Goal: Information Seeking & Learning: Learn about a topic

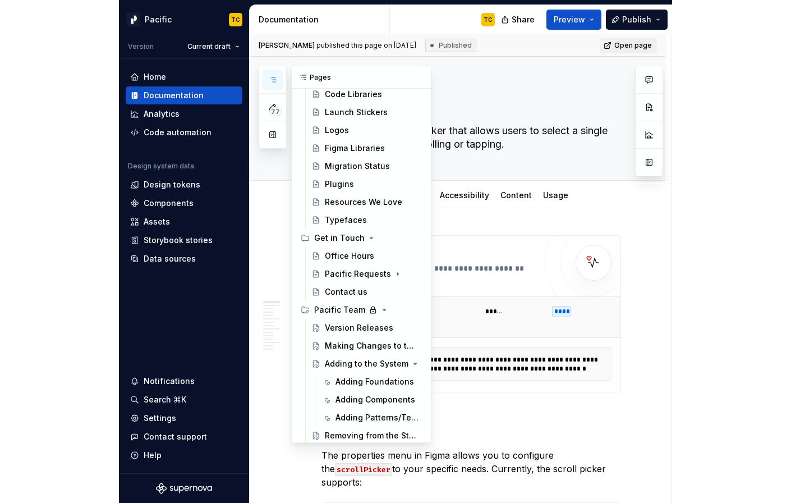
scroll to position [6875, 0]
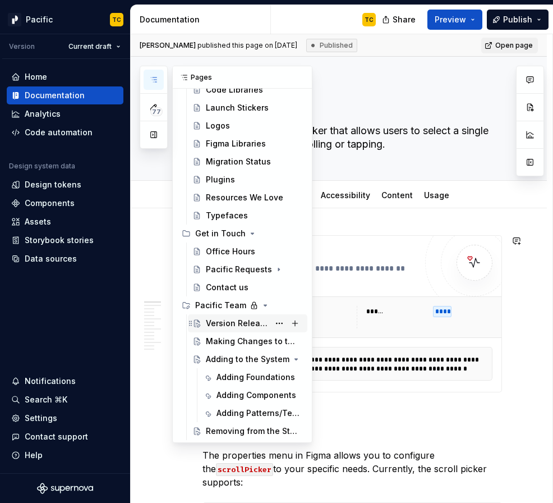
click at [217, 319] on div "Version Releases" at bounding box center [237, 323] width 63 height 11
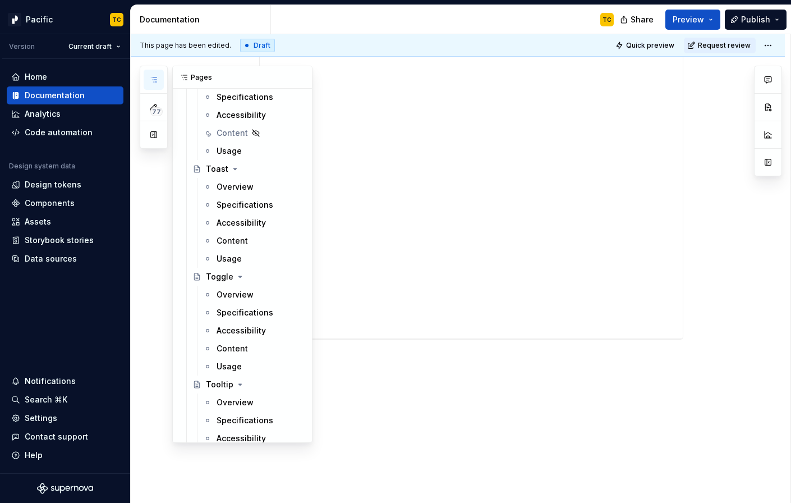
scroll to position [6554, 0]
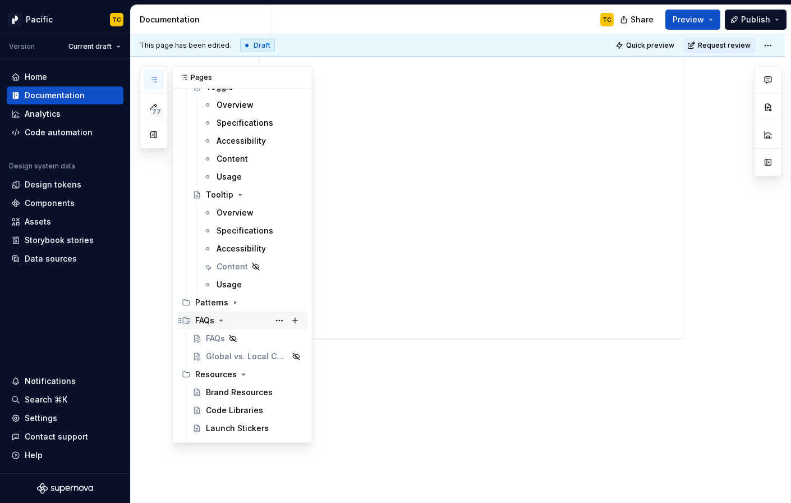
click at [221, 318] on icon "Page tree" at bounding box center [221, 320] width 9 height 9
click at [235, 339] on div "Resources" at bounding box center [249, 339] width 108 height 16
click at [251, 357] on icon "Page tree" at bounding box center [252, 356] width 9 height 9
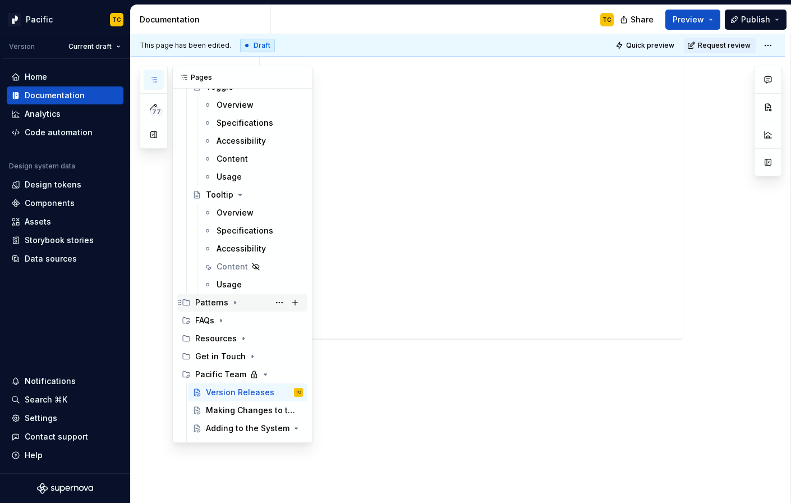
click at [231, 305] on icon "Page tree" at bounding box center [235, 302] width 9 height 9
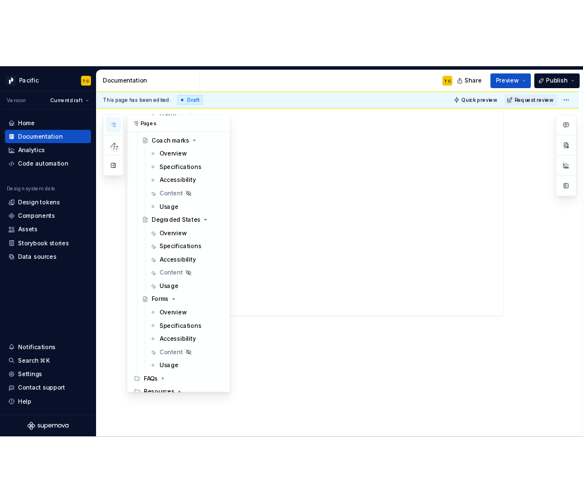
scroll to position [7168, 0]
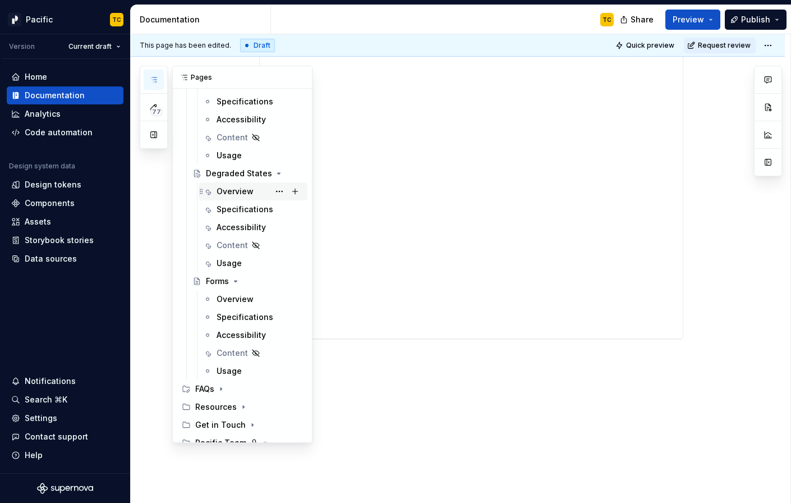
click at [242, 189] on div "Overview" at bounding box center [235, 191] width 37 height 11
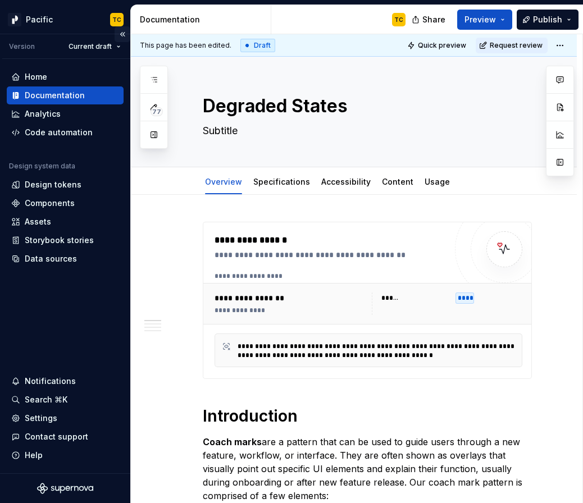
click at [124, 35] on button "Collapse sidebar" at bounding box center [122, 34] width 16 height 16
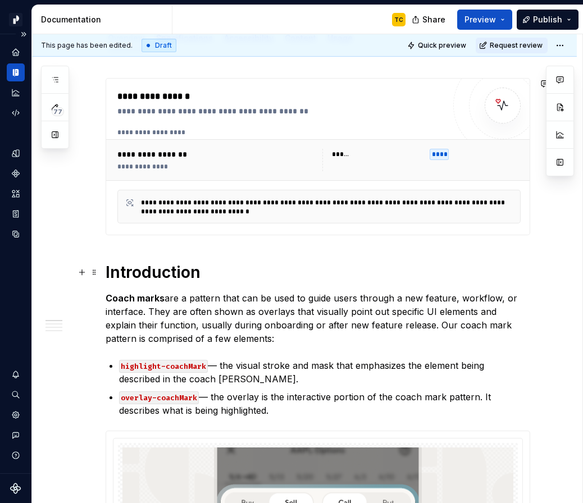
scroll to position [205, 0]
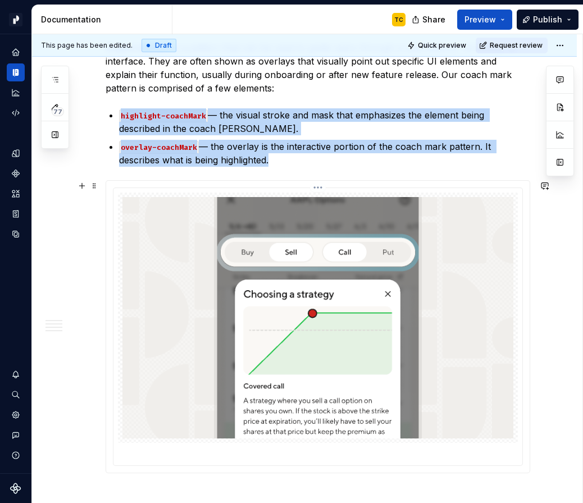
click at [186, 246] on img at bounding box center [317, 317] width 391 height 241
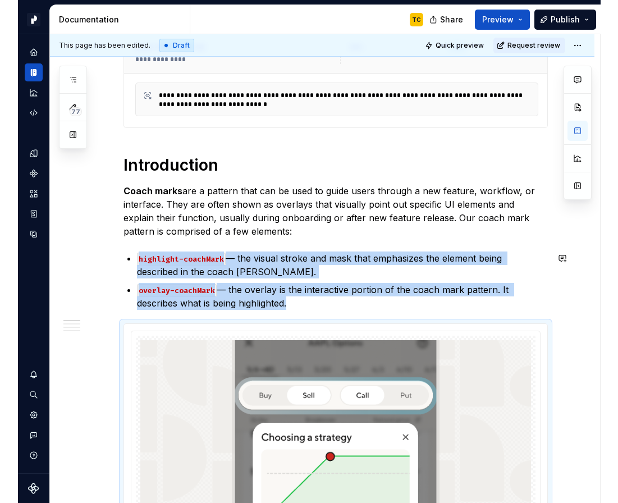
scroll to position [248, 0]
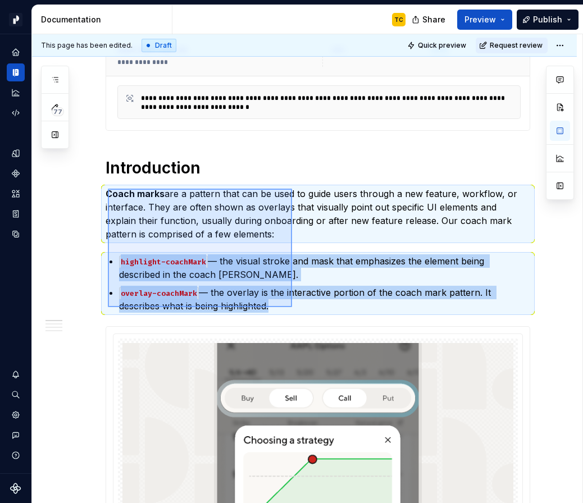
drag, startPoint x: 108, startPoint y: 189, endPoint x: 296, endPoint y: 312, distance: 224.9
click at [296, 312] on div "**********" at bounding box center [307, 268] width 550 height 469
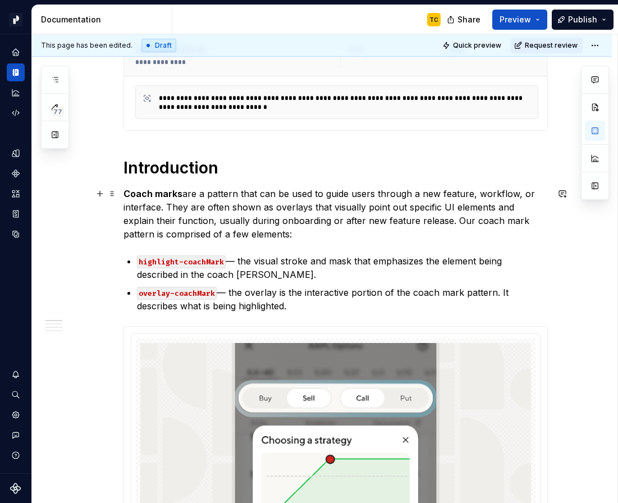
click at [164, 192] on strong "Coach marks" at bounding box center [152, 193] width 59 height 11
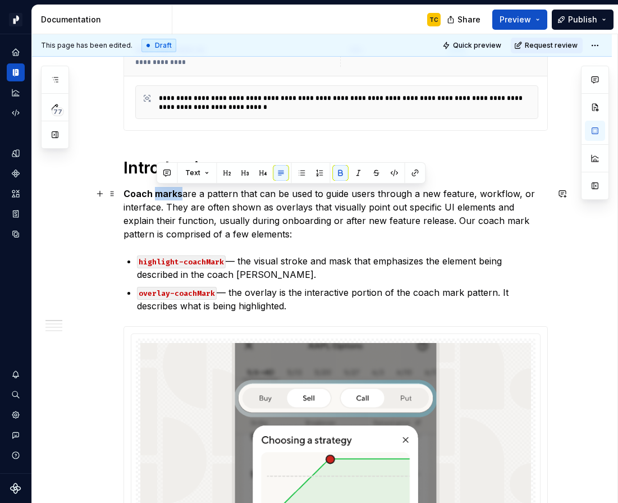
click at [164, 192] on strong "Coach marks" at bounding box center [152, 193] width 59 height 11
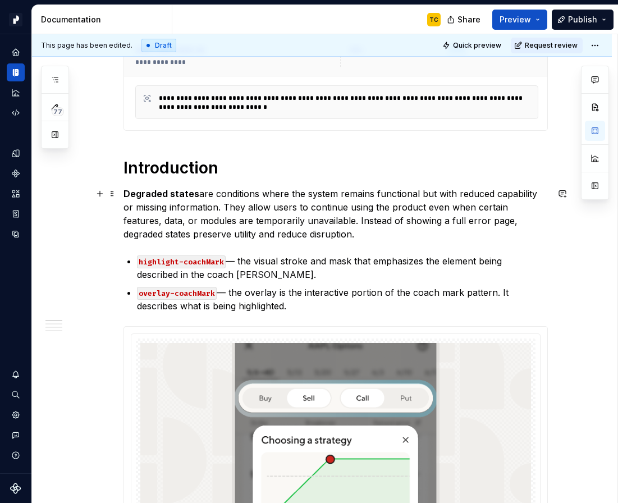
click at [379, 217] on p "Degraded states are conditions where the system remains functional but with red…" at bounding box center [335, 214] width 424 height 54
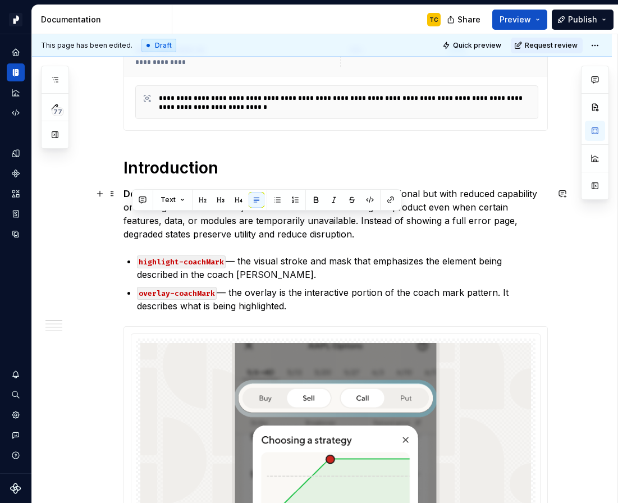
click at [361, 238] on p "Degraded states are conditions where the system remains functional but with red…" at bounding box center [335, 214] width 424 height 54
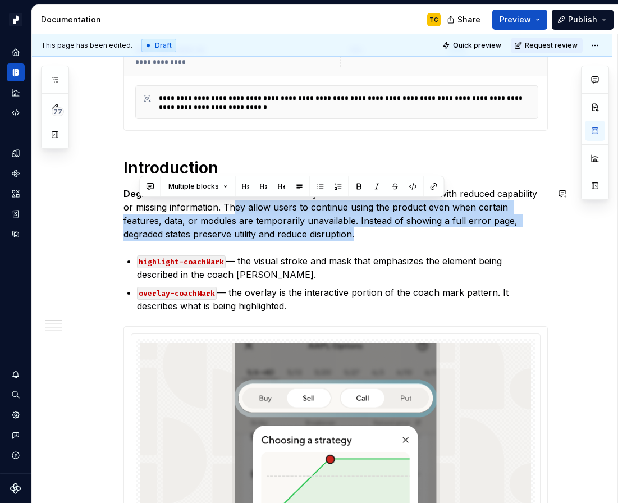
drag, startPoint x: 230, startPoint y: 207, endPoint x: 311, endPoint y: 244, distance: 89.4
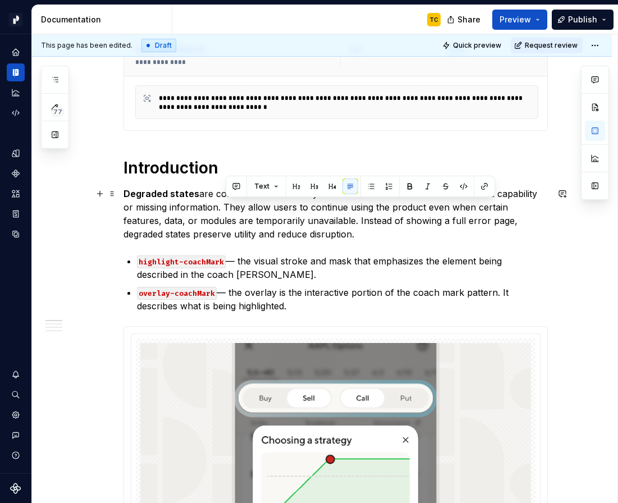
drag, startPoint x: 303, startPoint y: 238, endPoint x: 227, endPoint y: 207, distance: 82.3
click at [227, 207] on p "Degraded states are conditions where the system remains functional but with red…" at bounding box center [335, 214] width 424 height 54
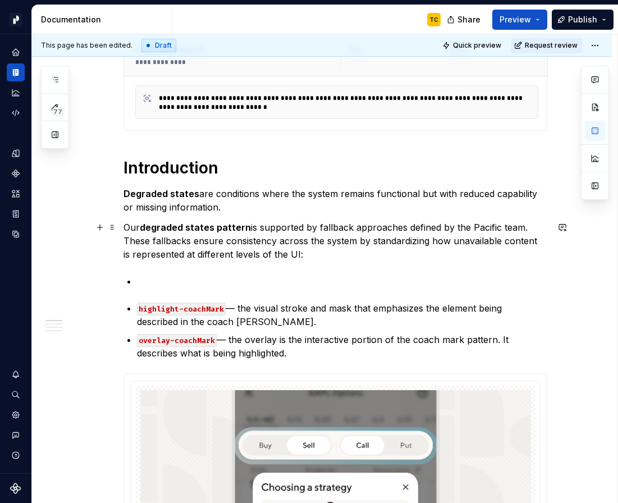
click at [126, 222] on p "Our degraded states pattern is supported by fallback approaches defined by the …" at bounding box center [335, 241] width 424 height 40
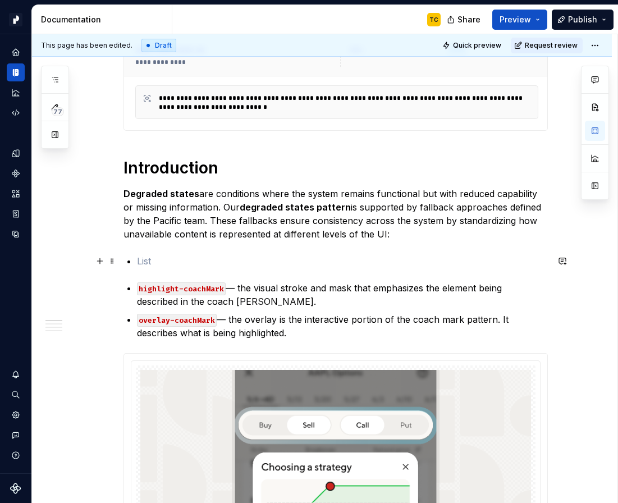
click at [164, 261] on p at bounding box center [342, 260] width 411 height 13
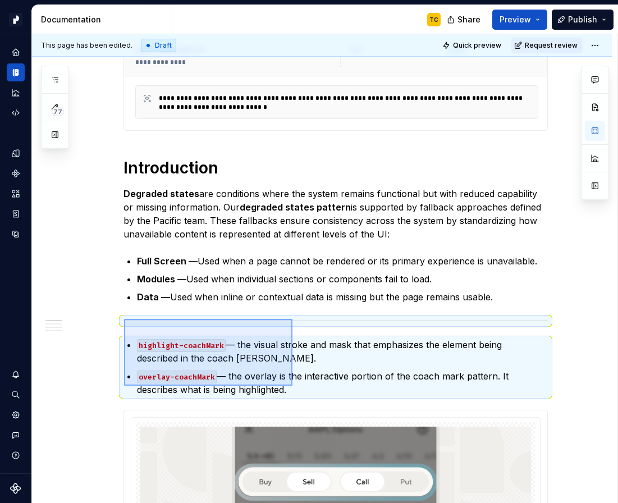
drag, startPoint x: 124, startPoint y: 319, endPoint x: 292, endPoint y: 386, distance: 181.1
click at [292, 386] on div "**********" at bounding box center [324, 268] width 585 height 469
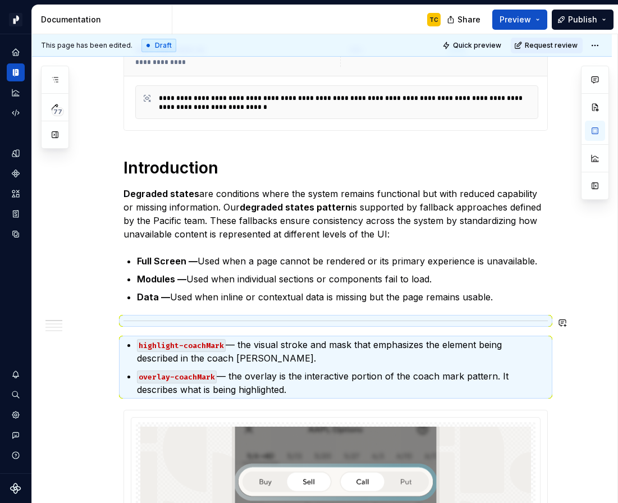
scroll to position [354, 0]
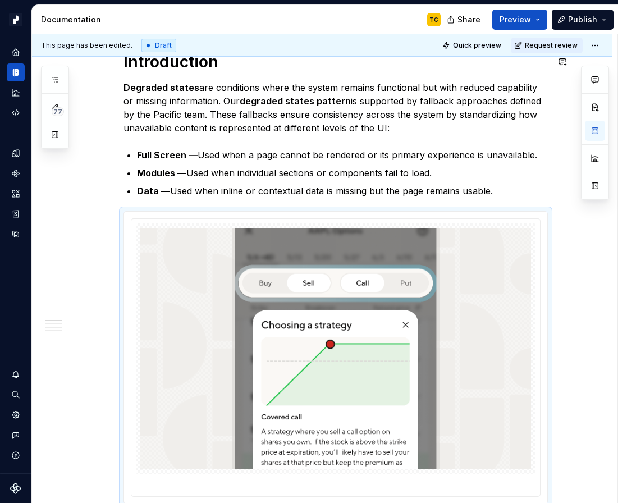
type textarea "*"
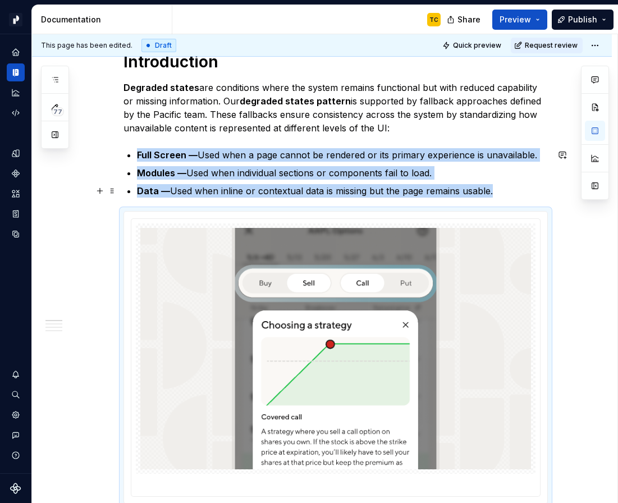
click at [499, 186] on p "Data — Used when inline or contextual data is missing but the page remains usab…" at bounding box center [342, 190] width 411 height 13
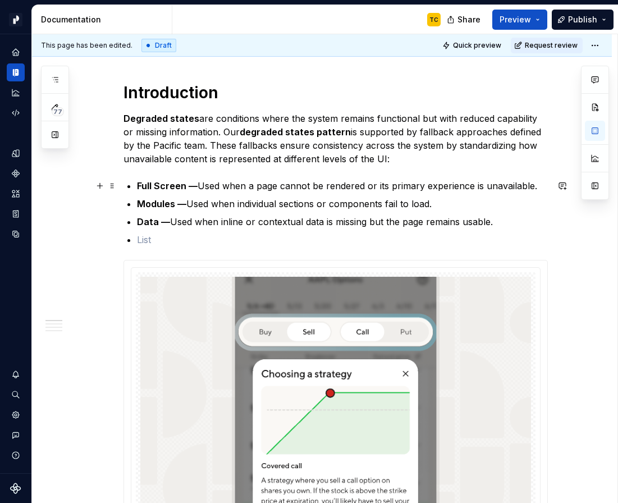
scroll to position [325, 0]
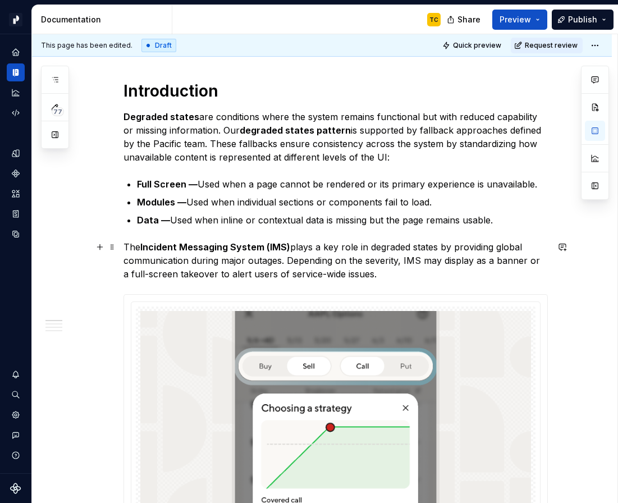
click at [136, 243] on p "The Incident Messaging System (IMS) plays a key role in degraded states by prov…" at bounding box center [335, 260] width 424 height 40
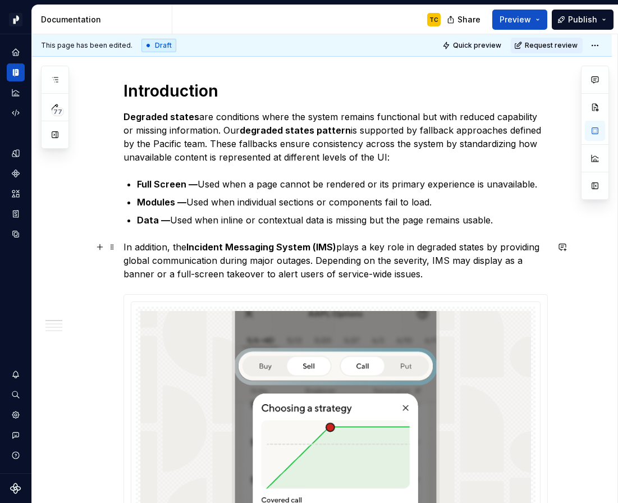
click at [317, 258] on p "In addition, the Incident Messaging System (IMS) plays a key role in degraded s…" at bounding box center [335, 260] width 424 height 40
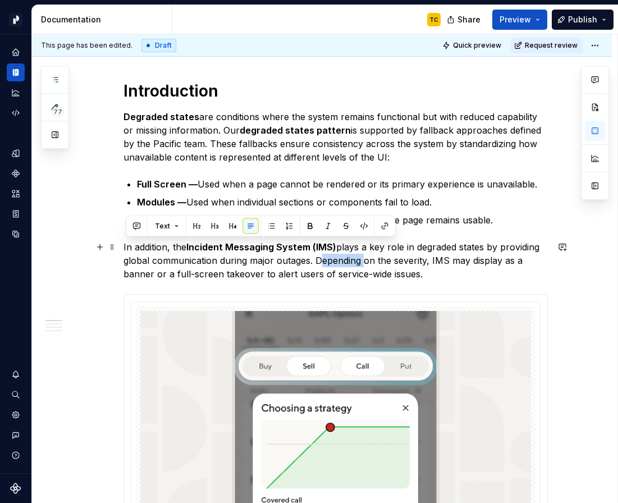
click at [317, 258] on p "In addition, the Incident Messaging System (IMS) plays a key role in degraded s…" at bounding box center [335, 260] width 424 height 40
copy p "In addition, the Incident Messaging System (IMS) plays a key role in degraded s…"
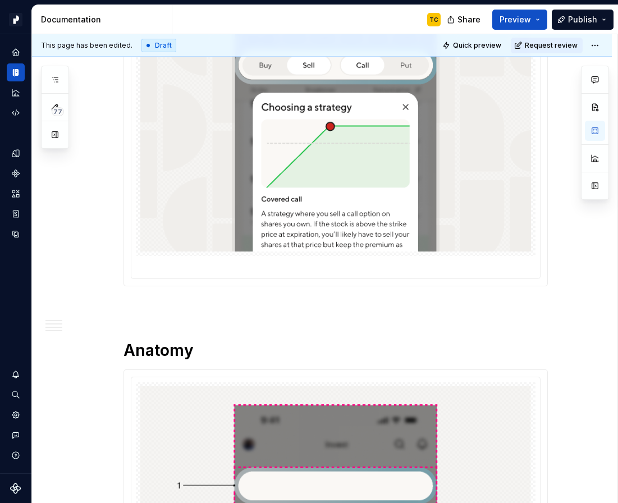
scroll to position [664, 0]
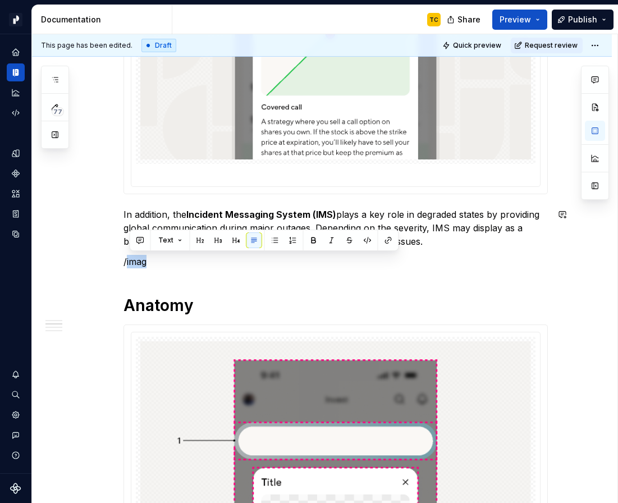
click at [136, 262] on p "/imag" at bounding box center [335, 261] width 424 height 13
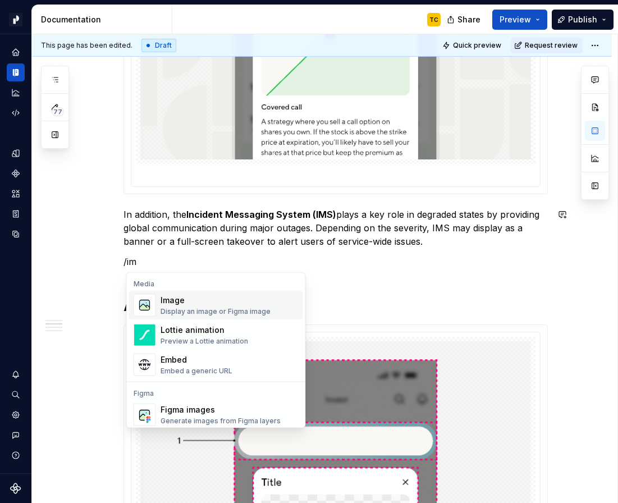
click at [154, 305] on img "Suggestions" at bounding box center [144, 305] width 21 height 22
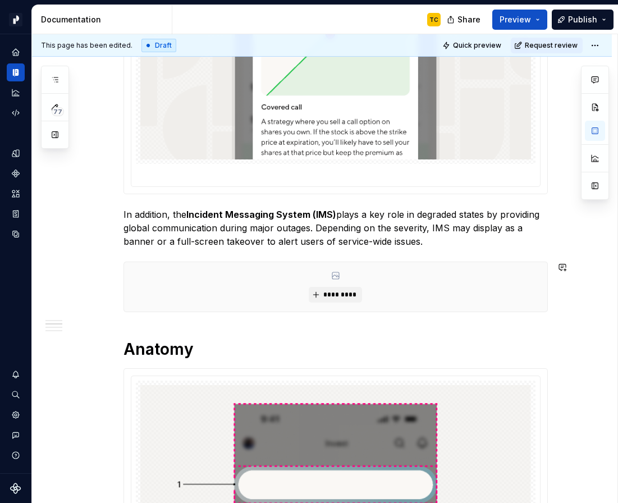
click at [137, 284] on div "*********" at bounding box center [335, 286] width 423 height 49
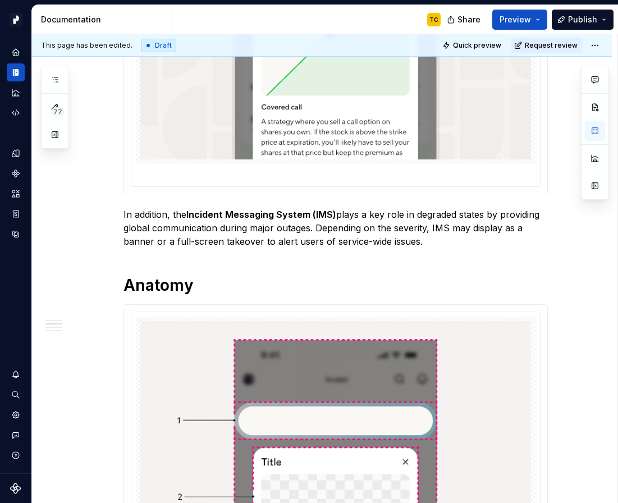
click at [435, 239] on p "In addition, the Incident Messaging System (IMS) plays a key role in degraded s…" at bounding box center [335, 228] width 424 height 40
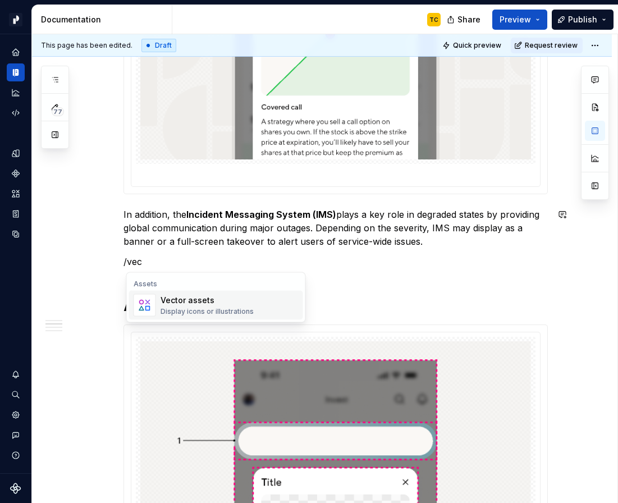
click at [270, 301] on div "Vector assets Display icons or illustrations" at bounding box center [230, 305] width 138 height 22
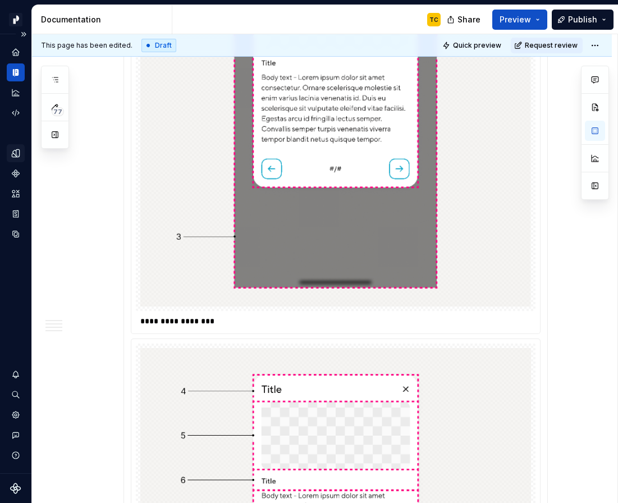
scroll to position [897, 0]
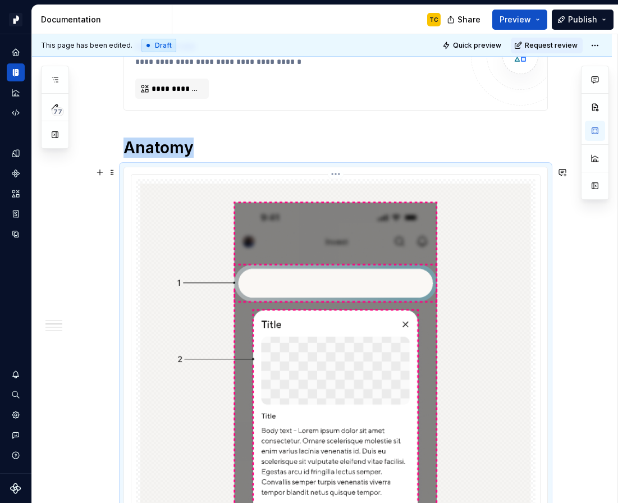
click at [304, 192] on img at bounding box center [335, 422] width 391 height 476
click at [338, 172] on html "Pacific TC Design system data Documentation TC Share Preview Publish 77 Pages A…" at bounding box center [309, 251] width 618 height 503
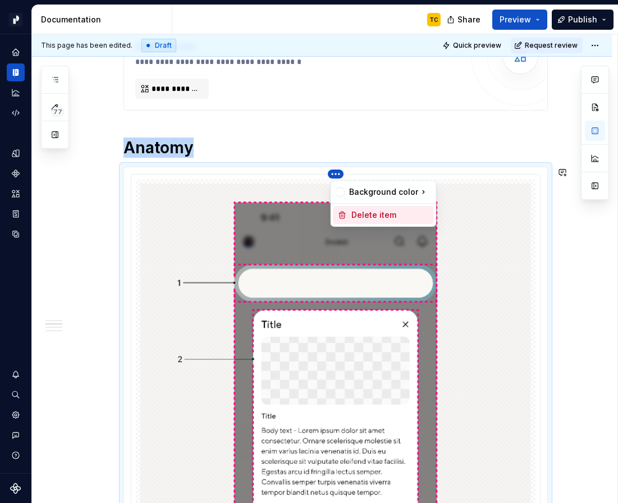
click at [352, 210] on div "Delete item" at bounding box center [390, 214] width 78 height 11
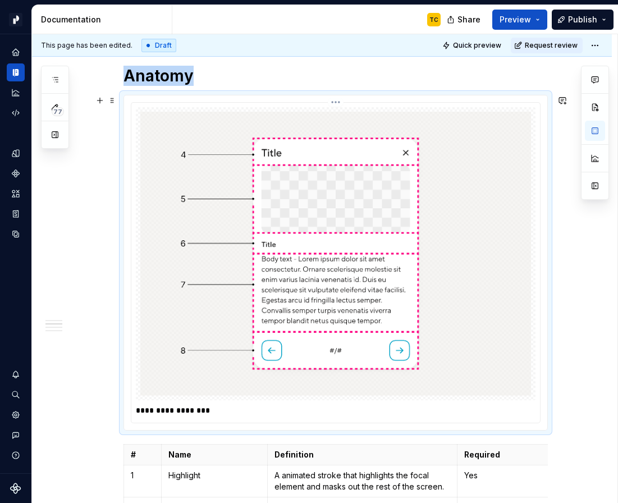
scroll to position [994, 0]
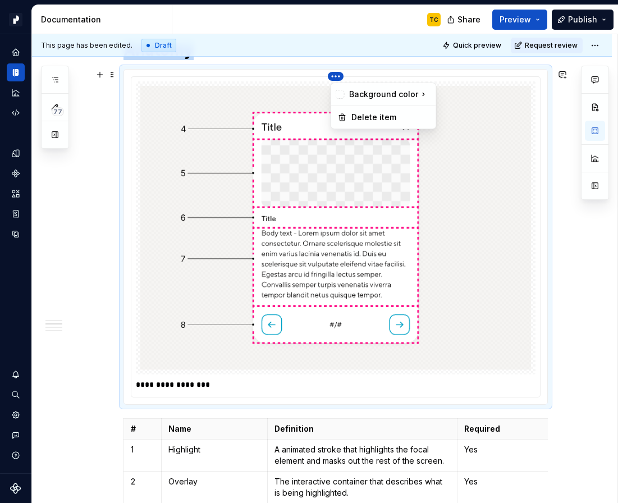
click at [337, 74] on html "Pacific TC Design system data Documentation TC Share Preview Publish 77 Pages A…" at bounding box center [309, 251] width 618 height 503
click at [465, 159] on html "Pacific TC Design system data Documentation TC Share Preview Publish 77 Pages A…" at bounding box center [309, 251] width 618 height 503
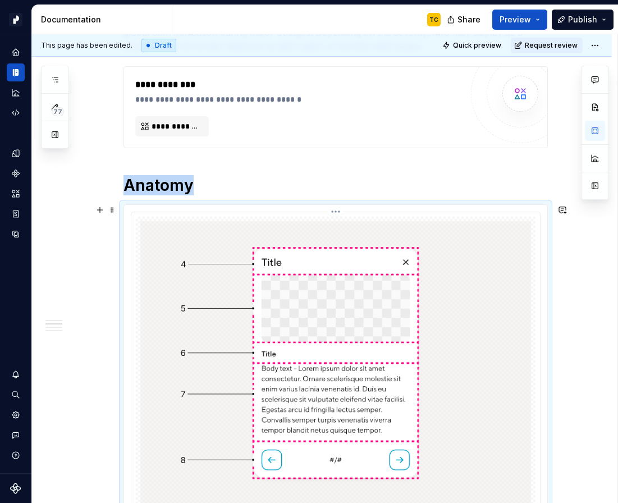
scroll to position [913, 0]
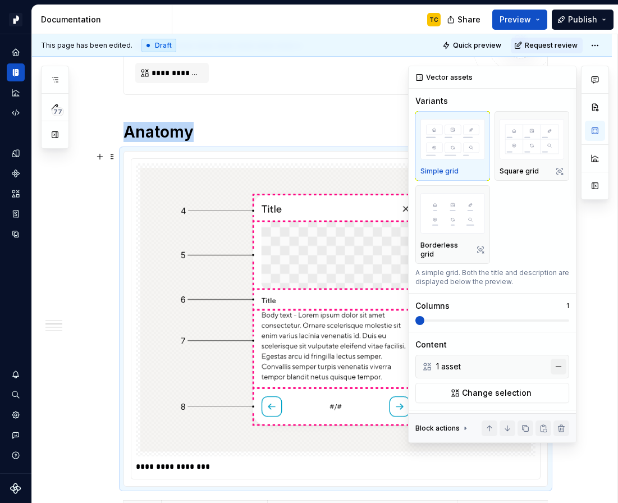
click at [553, 359] on button "button" at bounding box center [559, 367] width 16 height 16
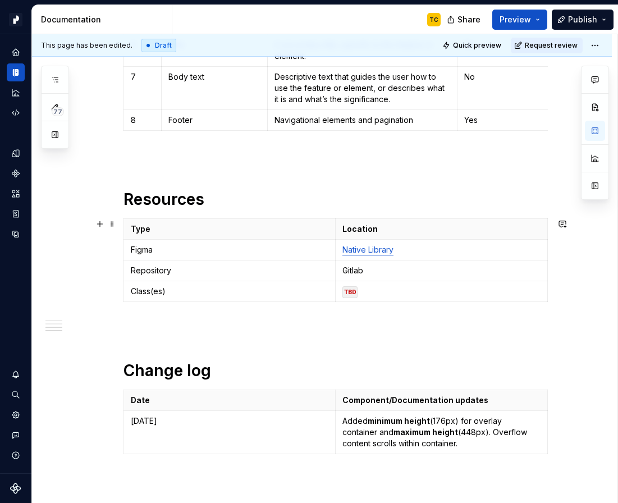
scroll to position [1455, 0]
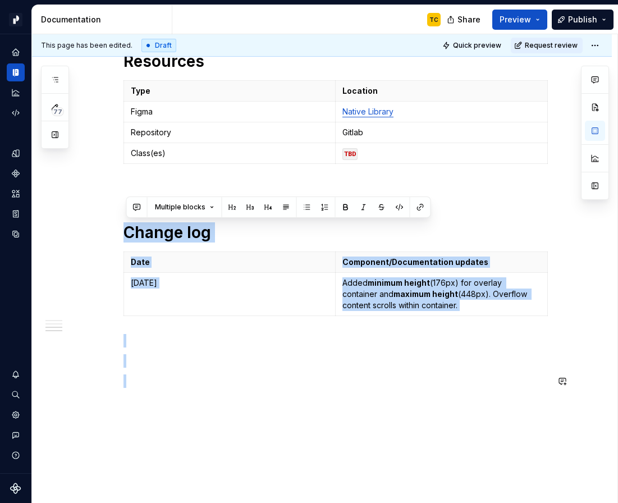
drag, startPoint x: 158, startPoint y: 217, endPoint x: 282, endPoint y: 402, distance: 222.9
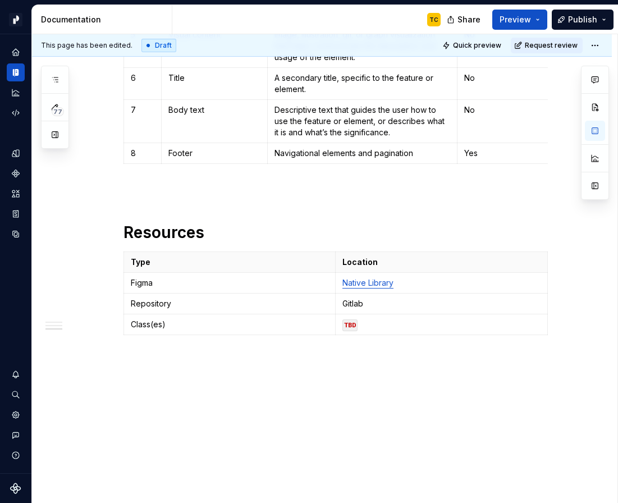
scroll to position [1283, 0]
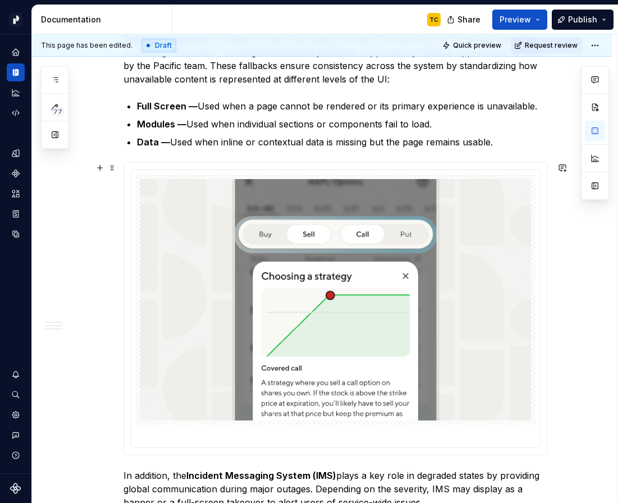
scroll to position [344, 0]
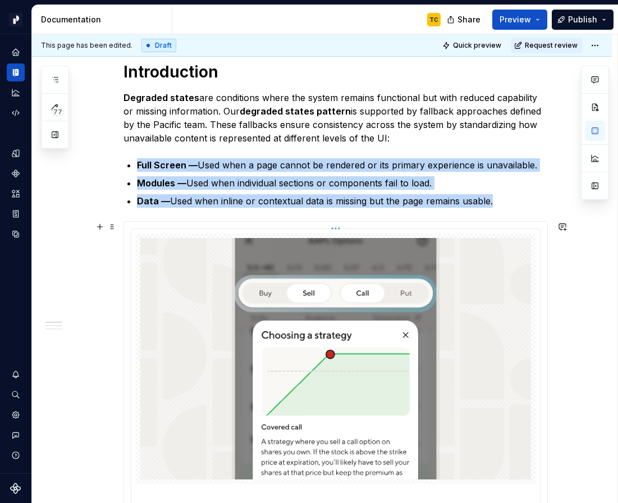
click at [184, 258] on img at bounding box center [335, 358] width 391 height 241
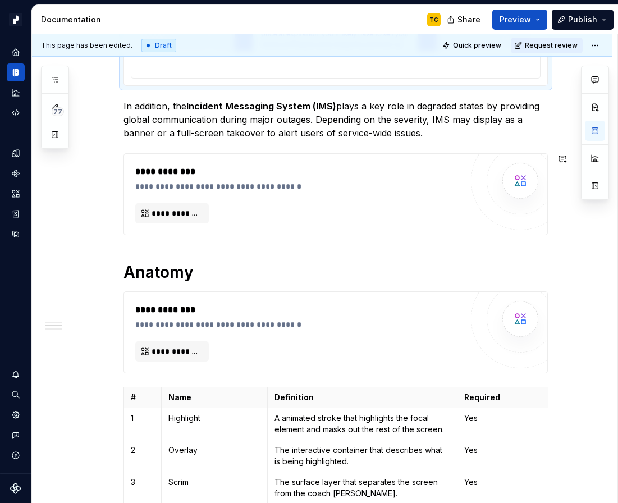
scroll to position [845, 0]
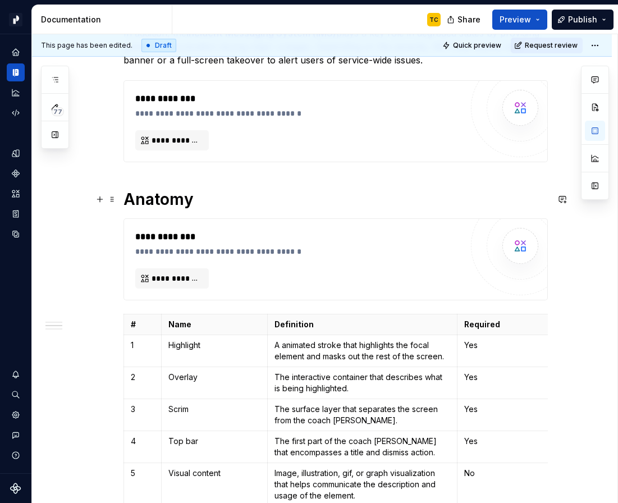
click at [210, 208] on h1 "Anatomy" at bounding box center [335, 199] width 424 height 20
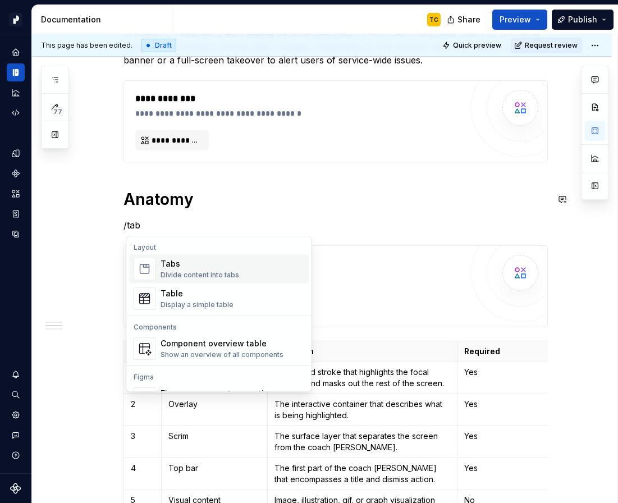
click at [178, 256] on span "Tabs Divide content into tabs" at bounding box center [219, 268] width 180 height 29
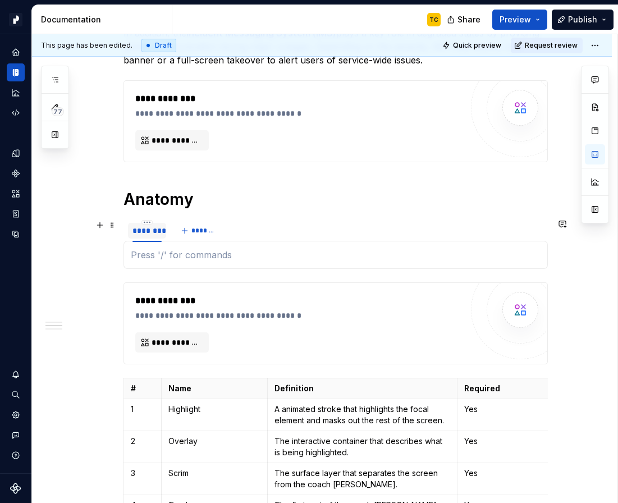
type textarea "*"
click at [150, 231] on div "********" at bounding box center [146, 230] width 29 height 11
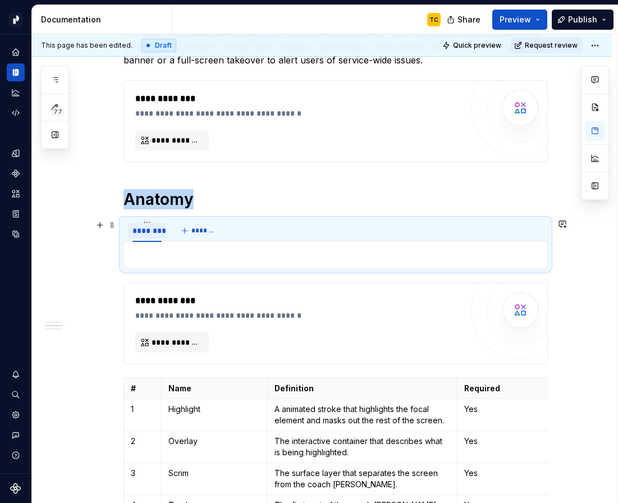
click at [150, 231] on div "********" at bounding box center [146, 230] width 29 height 11
click at [154, 231] on div "********" at bounding box center [146, 230] width 29 height 11
type input "******"
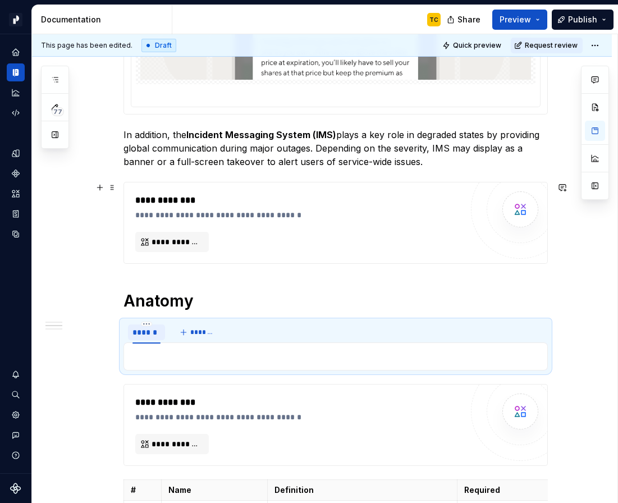
scroll to position [742, 0]
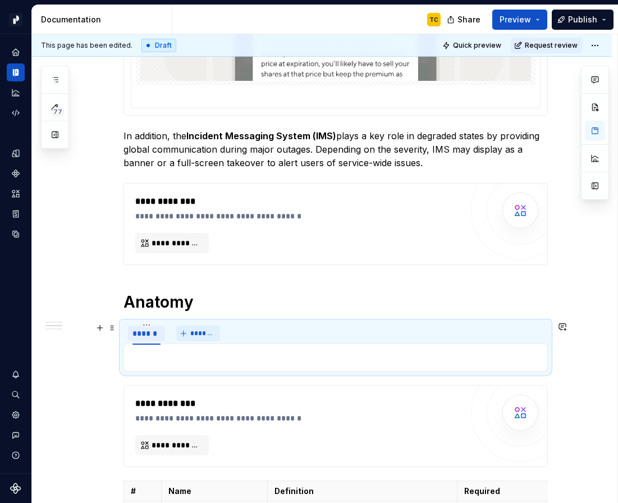
click at [190, 329] on button "*******" at bounding box center [198, 333] width 44 height 16
type input "**********"
drag, startPoint x: 186, startPoint y: 334, endPoint x: 144, endPoint y: 333, distance: 42.1
click at [144, 333] on div "**********" at bounding box center [151, 333] width 42 height 11
click at [236, 338] on button "*******" at bounding box center [251, 333] width 44 height 16
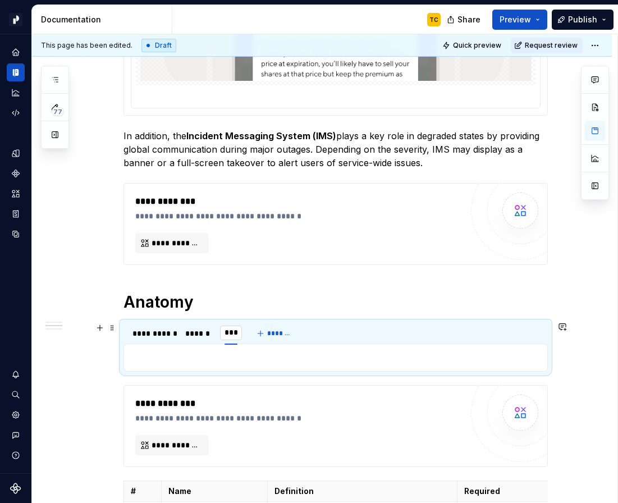
type input "****"
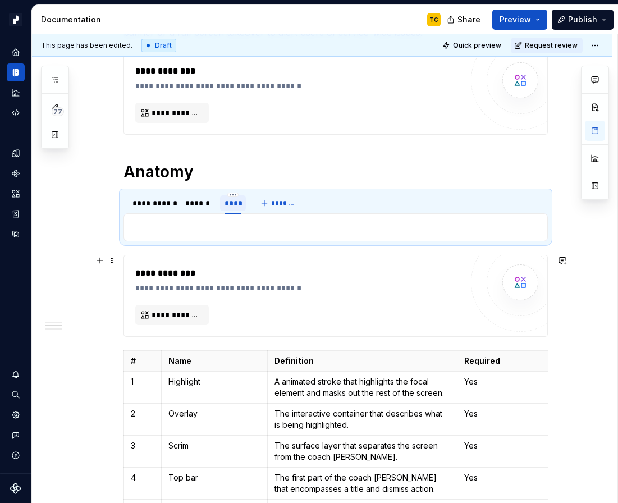
scroll to position [877, 0]
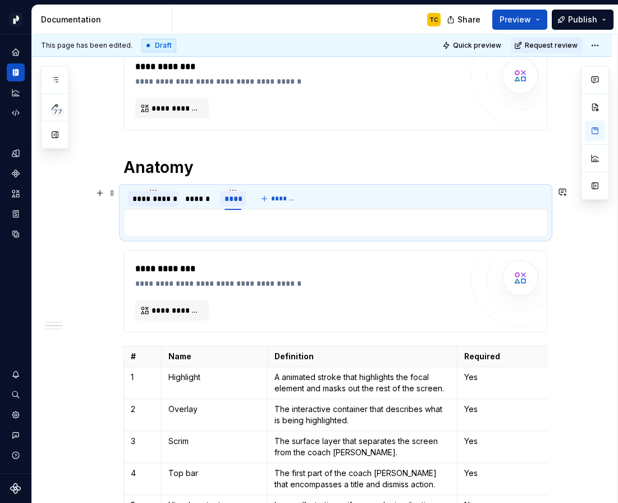
click at [139, 207] on div "**********" at bounding box center [153, 199] width 51 height 18
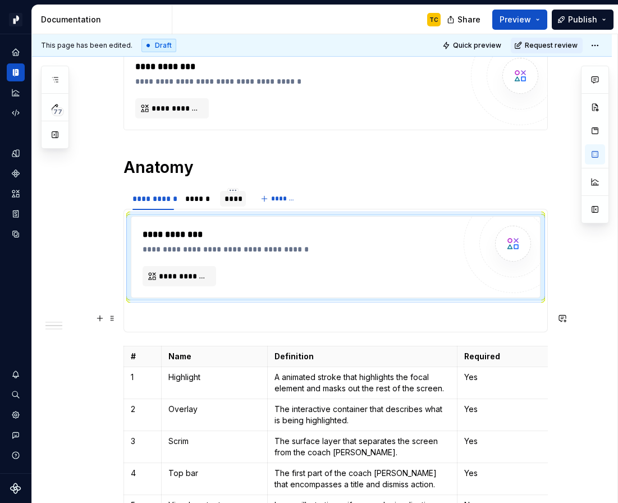
scroll to position [949, 0]
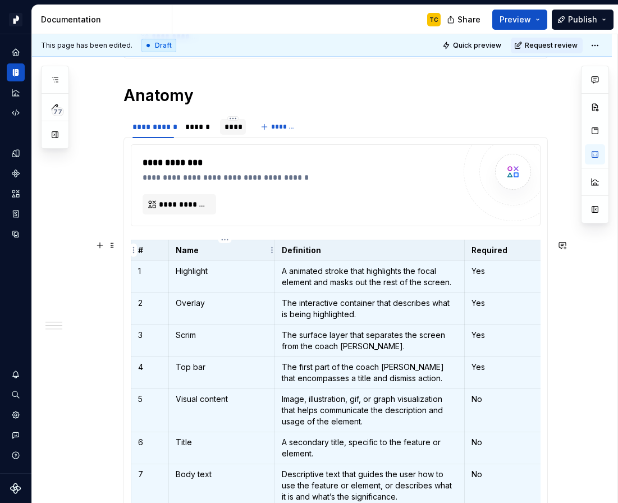
click at [236, 256] on th "Name" at bounding box center [222, 250] width 106 height 21
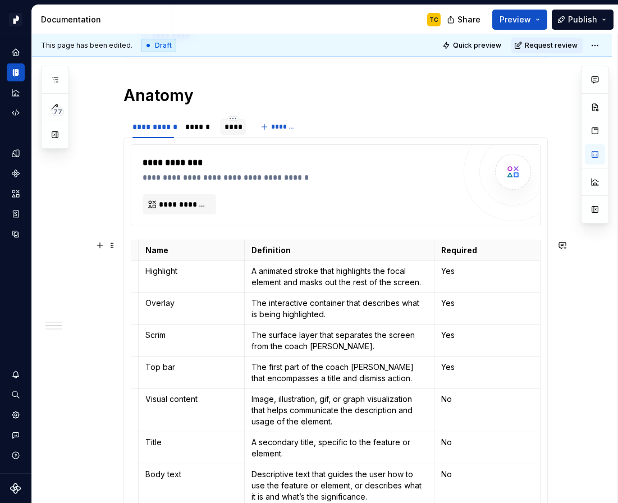
scroll to position [0, 0]
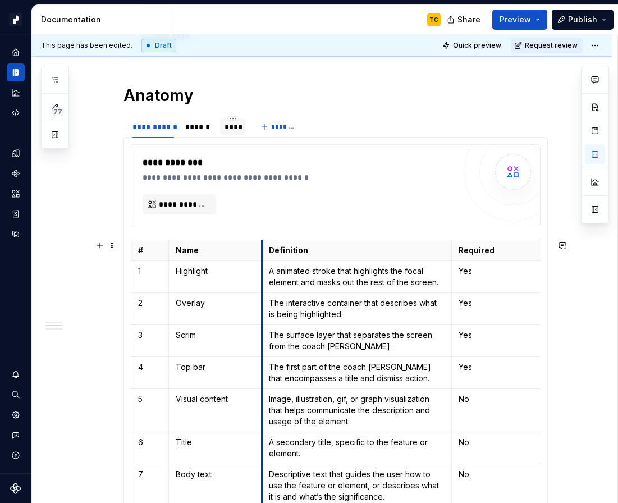
drag, startPoint x: 277, startPoint y: 263, endPoint x: 264, endPoint y: 263, distance: 13.5
click at [264, 263] on td "A animated stroke that highlights the focal element and masks out the rest of t…" at bounding box center [357, 276] width 190 height 32
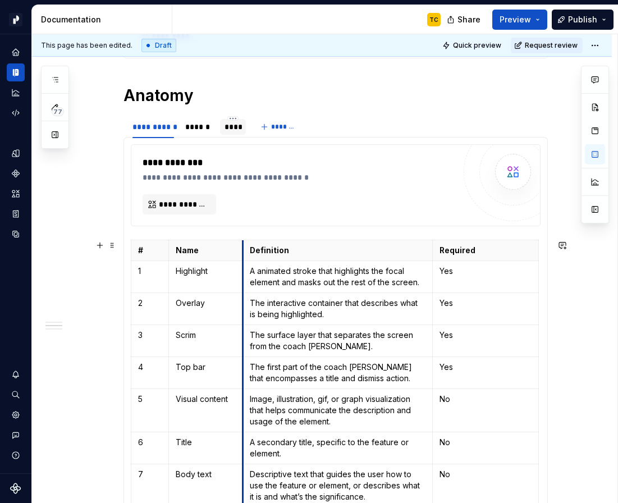
drag, startPoint x: 264, startPoint y: 263, endPoint x: 245, endPoint y: 264, distance: 18.6
click at [245, 264] on td "A animated stroke that highlights the focal element and masks out the rest of t…" at bounding box center [337, 276] width 189 height 32
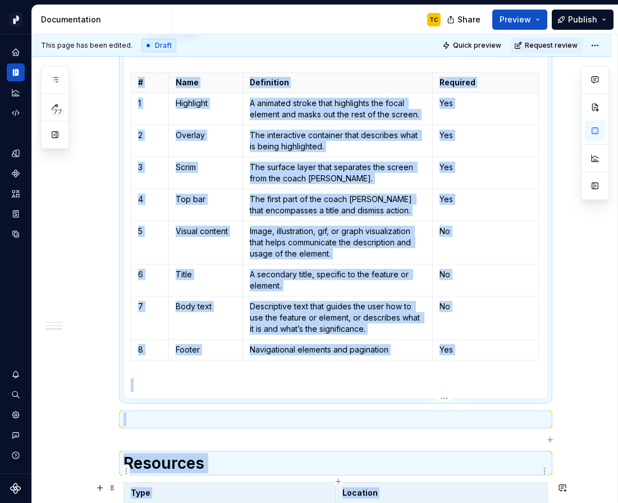
scroll to position [1374, 0]
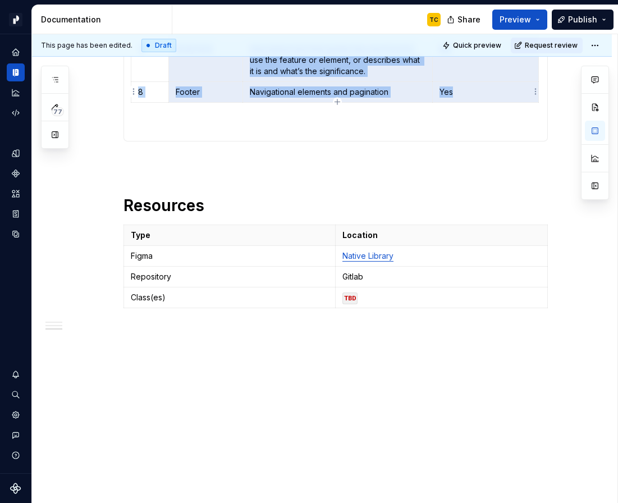
drag, startPoint x: 179, startPoint y: 225, endPoint x: 465, endPoint y: 95, distance: 313.7
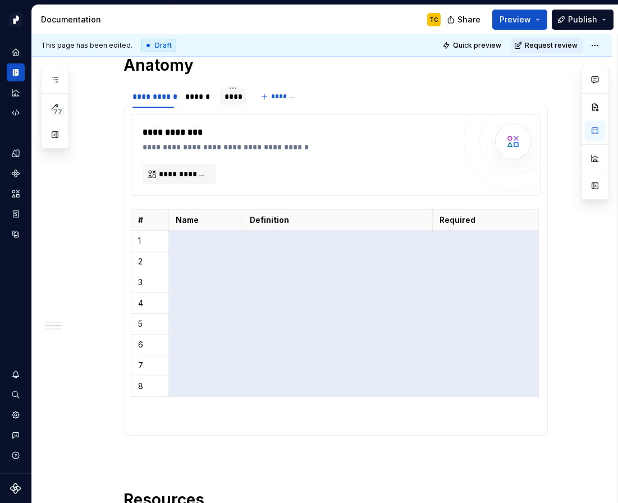
scroll to position [890, 0]
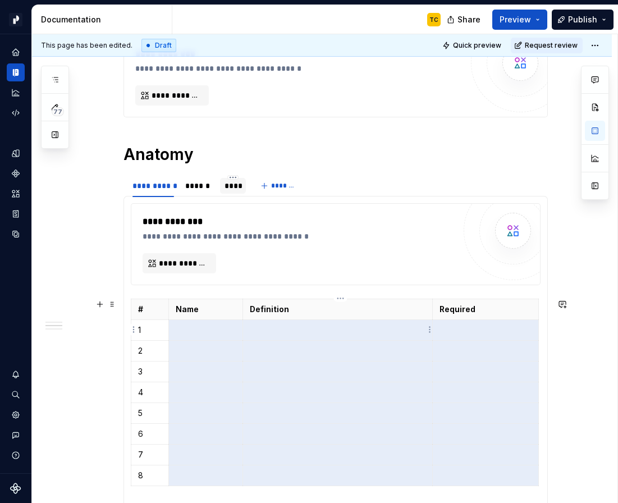
click at [332, 333] on p at bounding box center [337, 329] width 175 height 11
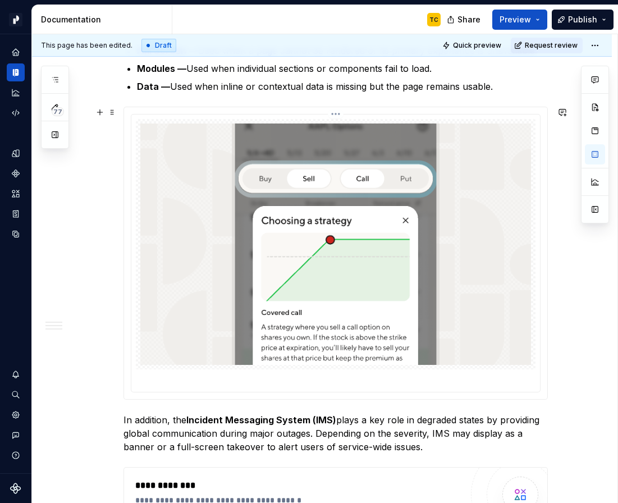
scroll to position [474, 0]
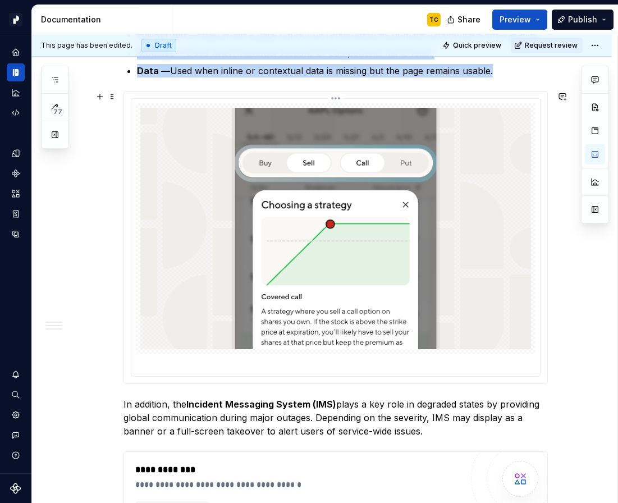
click at [213, 214] on img at bounding box center [335, 228] width 391 height 241
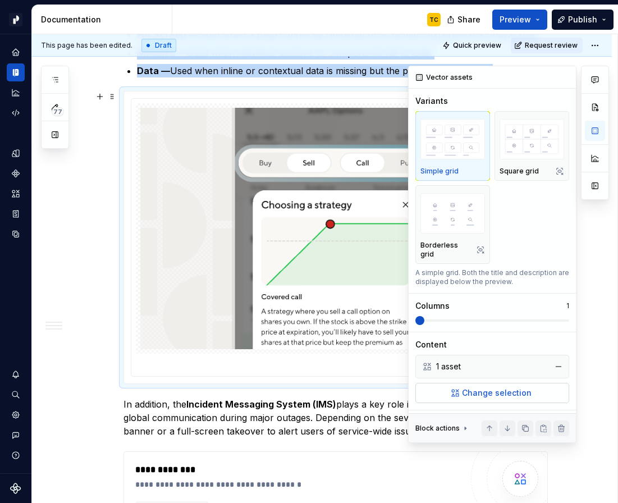
click at [553, 360] on button "button" at bounding box center [559, 367] width 16 height 16
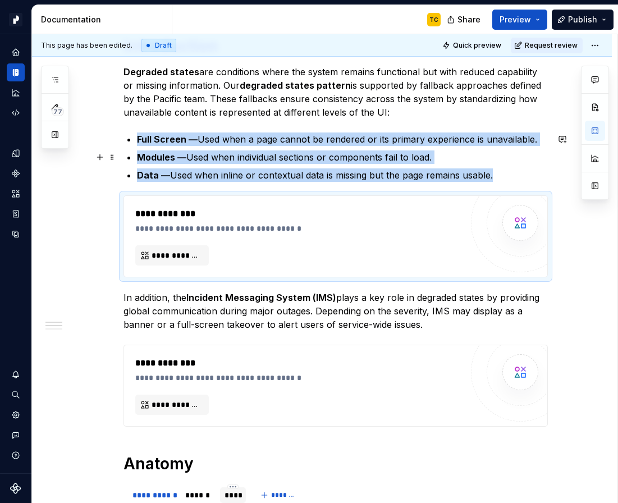
scroll to position [325, 0]
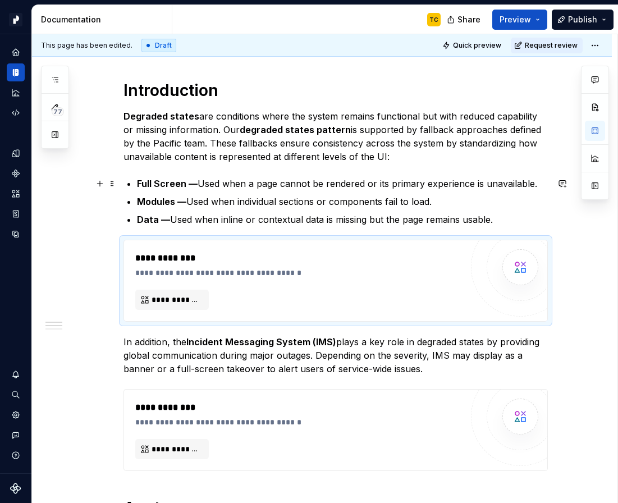
click at [264, 179] on p "Full Screen — Used when a page cannot be rendered or its primary experience is …" at bounding box center [342, 183] width 411 height 13
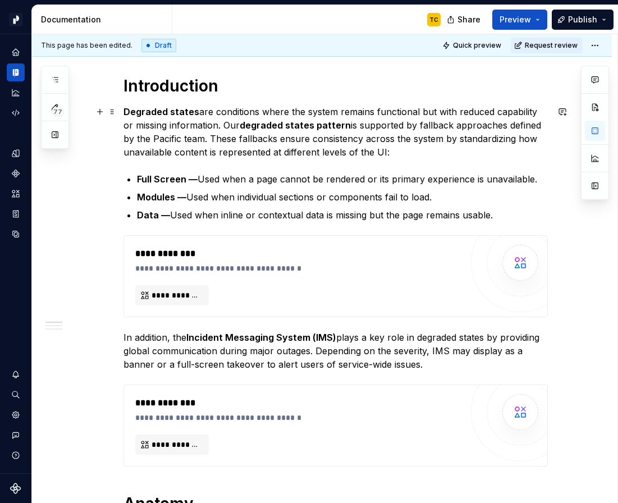
scroll to position [185, 0]
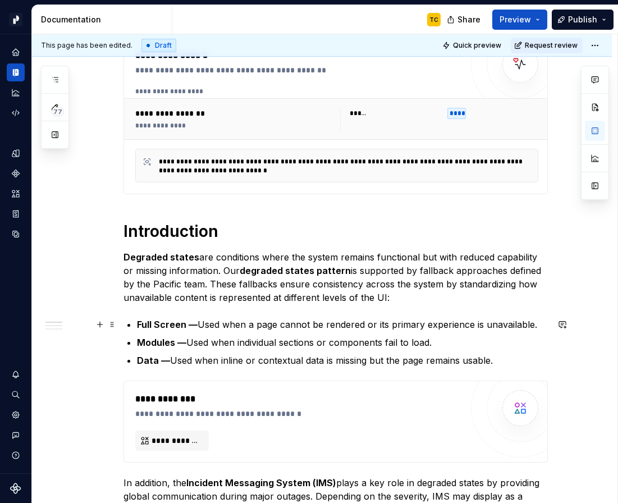
click at [537, 322] on p "Full Screen — Used when a page cannot be rendered or its primary experience is …" at bounding box center [342, 324] width 411 height 13
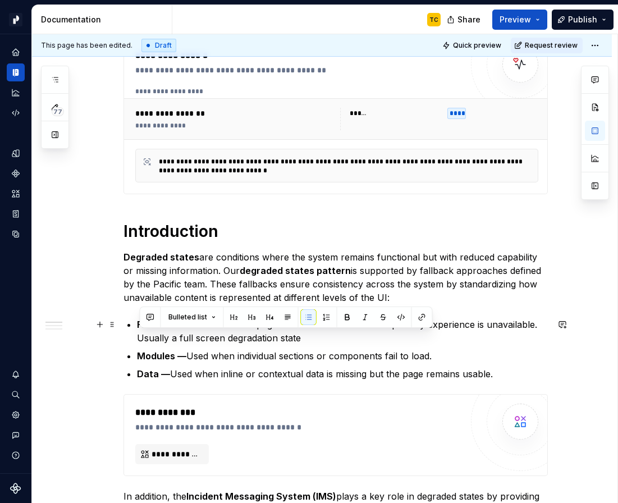
drag, startPoint x: 141, startPoint y: 337, endPoint x: 307, endPoint y: 333, distance: 166.2
click at [307, 333] on p "Full Screen — Used when a page cannot be rendered or its primary experience is …" at bounding box center [342, 331] width 411 height 27
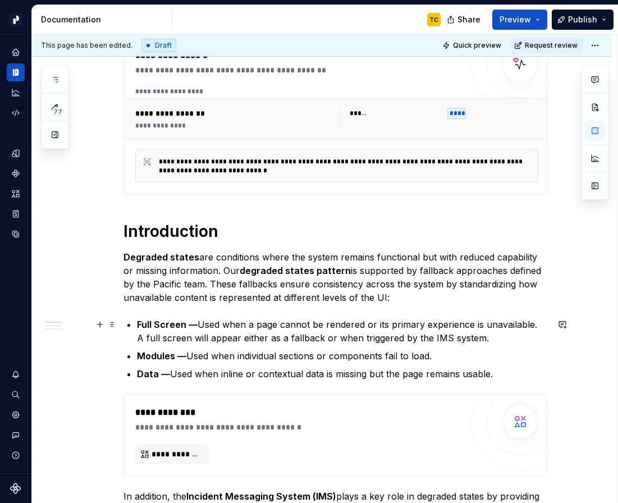
click at [254, 327] on p "Full Screen — Used when a page cannot be rendered or its primary experience is …" at bounding box center [342, 331] width 411 height 27
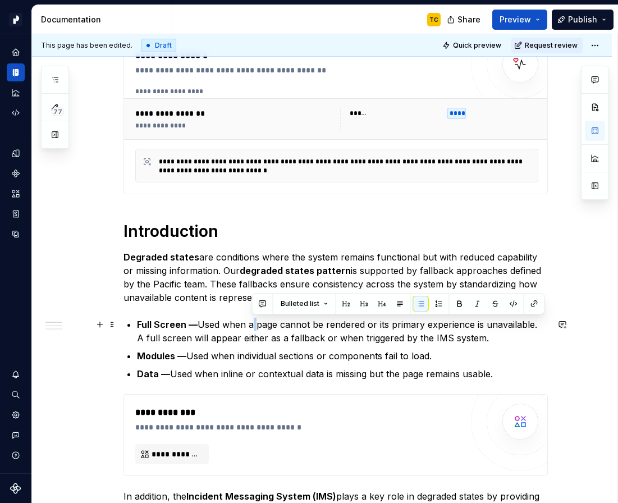
click at [254, 327] on p "Full Screen — Used when a page cannot be rendered or its primary experience is …" at bounding box center [342, 331] width 411 height 27
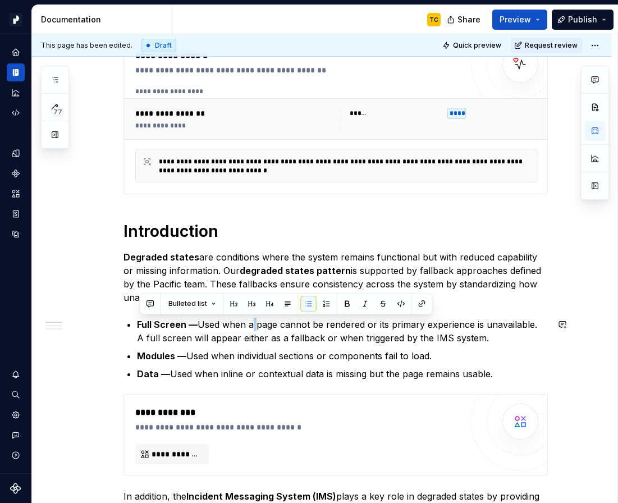
copy p "Full Screen — Used when a page cannot be rendered or its primary experience is …"
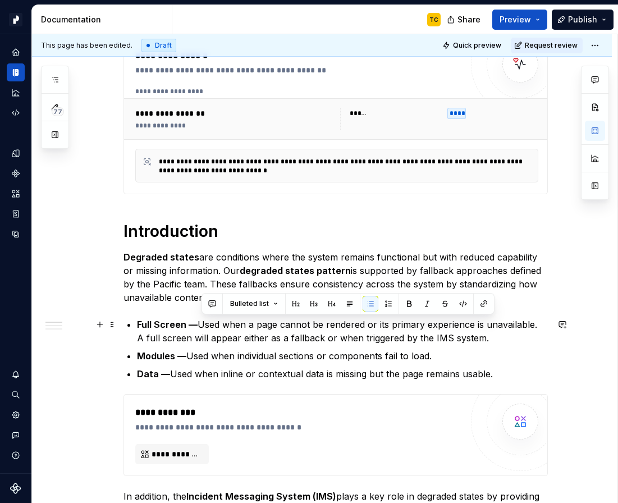
drag, startPoint x: 203, startPoint y: 320, endPoint x: 504, endPoint y: 332, distance: 301.6
click at [504, 332] on p "Full Screen — Used when a page cannot be rendered or its primary experience is …" at bounding box center [342, 331] width 411 height 27
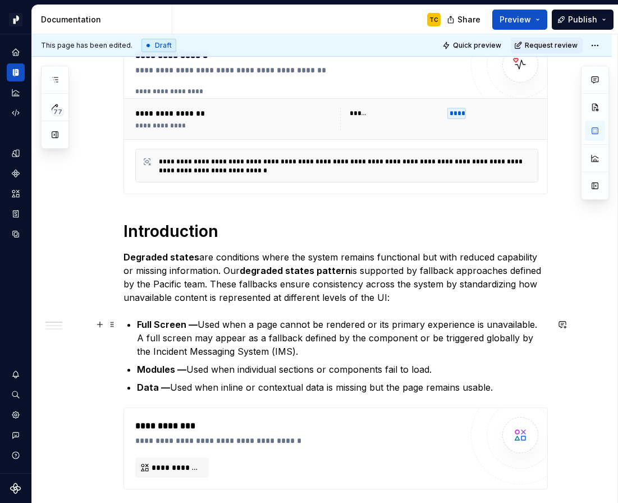
click at [383, 337] on p "Full Screen — Used when a page cannot be rendered or its primary experience is …" at bounding box center [342, 338] width 411 height 40
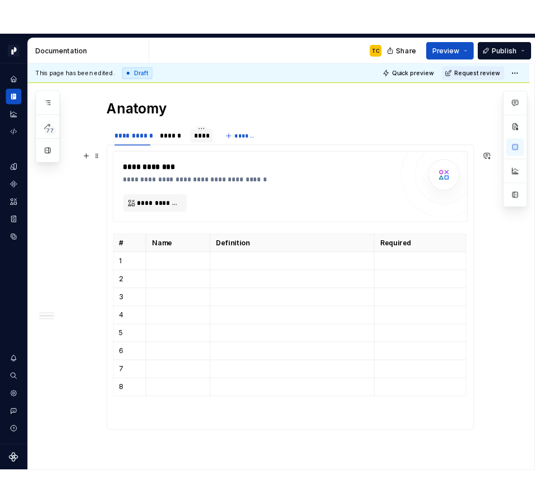
scroll to position [766, 0]
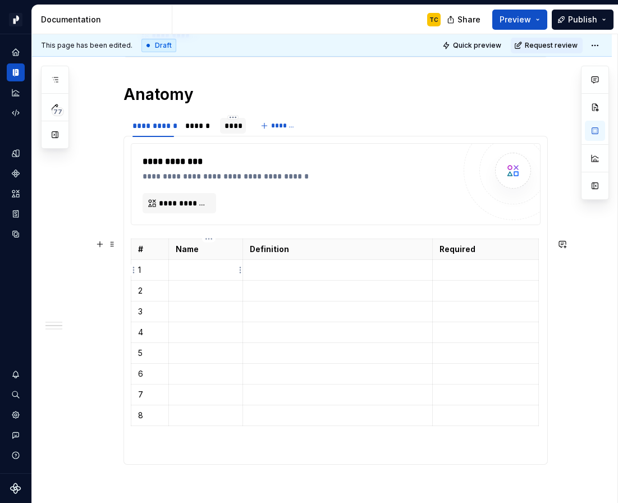
click at [200, 268] on p at bounding box center [206, 269] width 60 height 11
click at [454, 272] on p at bounding box center [485, 269] width 92 height 11
click at [214, 292] on p at bounding box center [206, 290] width 60 height 11
click at [472, 295] on p at bounding box center [485, 290] width 92 height 11
click at [179, 290] on p "Close" at bounding box center [206, 290] width 60 height 11
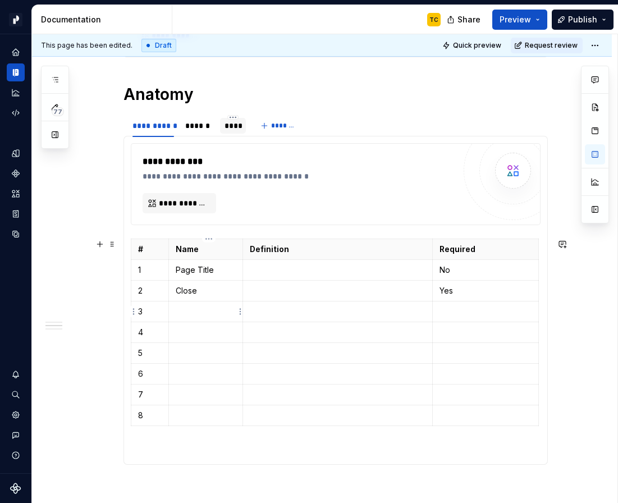
click at [201, 311] on p at bounding box center [206, 311] width 60 height 11
click at [452, 308] on p at bounding box center [485, 311] width 92 height 11
click at [192, 335] on p at bounding box center [206, 332] width 60 height 11
click at [459, 335] on p at bounding box center [485, 332] width 92 height 11
click at [187, 360] on td at bounding box center [206, 353] width 74 height 21
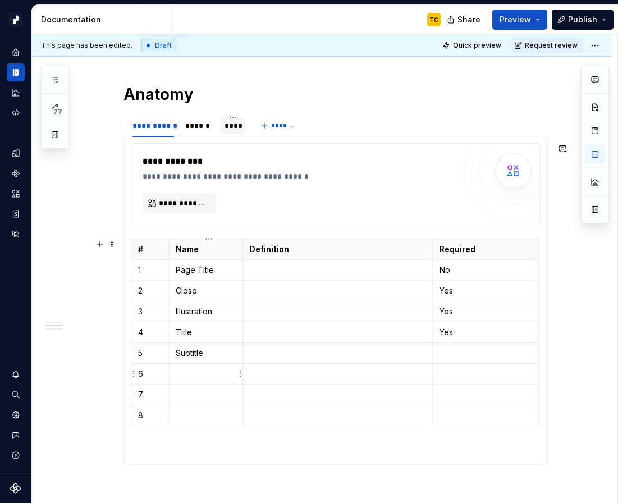
click at [175, 376] on td at bounding box center [206, 374] width 74 height 21
click at [494, 377] on p at bounding box center [485, 373] width 92 height 11
click at [473, 345] on td at bounding box center [485, 353] width 106 height 21
click at [189, 349] on p "Subtitle" at bounding box center [206, 352] width 60 height 11
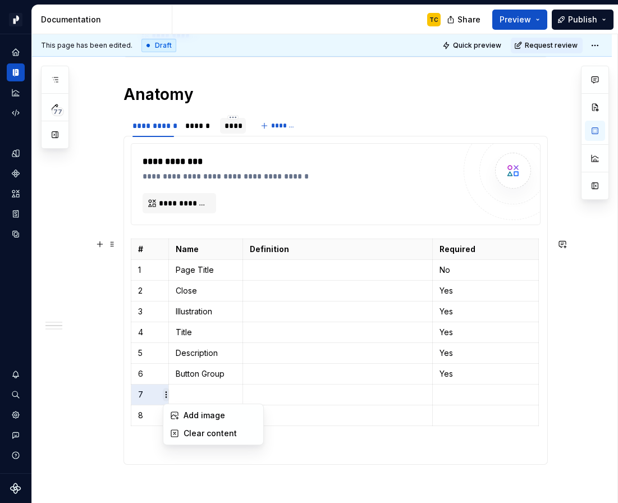
click at [166, 392] on html "Pacific TC Design system data Documentation TC Share Preview Publish 77 Pages A…" at bounding box center [309, 251] width 618 height 503
click at [139, 392] on html "Pacific TC Design system data Documentation TC Share Preview Publish 77 Pages A…" at bounding box center [309, 251] width 618 height 503
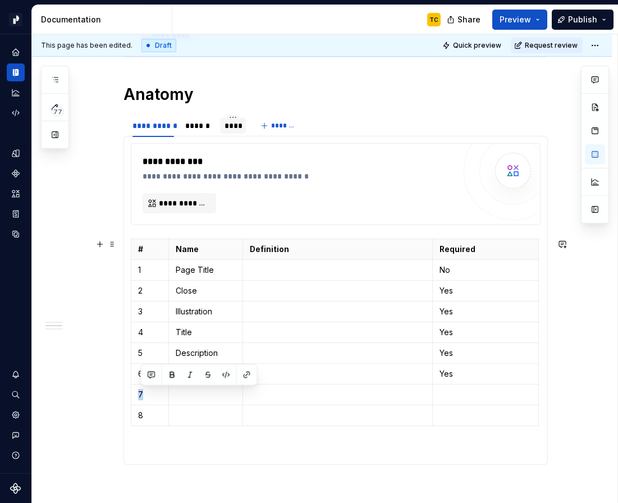
click at [139, 392] on td "7" at bounding box center [150, 394] width 38 height 21
click at [141, 392] on p "7" at bounding box center [150, 394] width 24 height 11
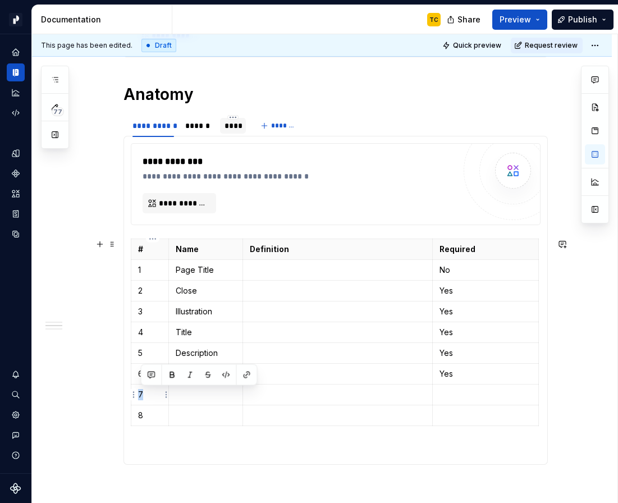
click at [141, 392] on p "7" at bounding box center [150, 394] width 24 height 11
click at [168, 396] on html "Pacific TC Design system data Documentation TC Share Preview Publish 77 Pages A…" at bounding box center [309, 251] width 618 height 503
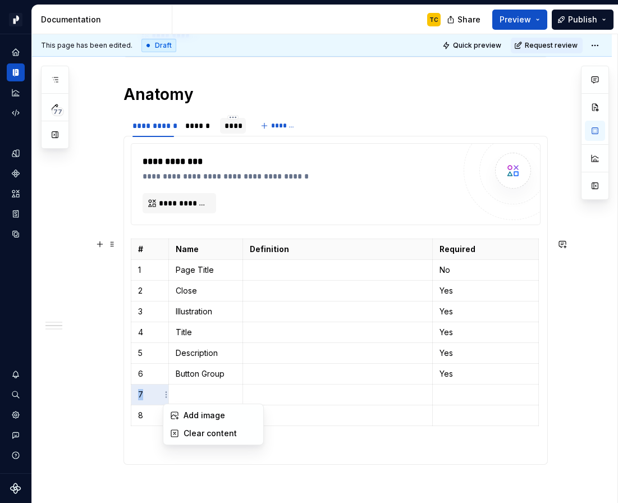
click at [130, 398] on html "Pacific TC Design system data Documentation TC Share Preview Publish 77 Pages A…" at bounding box center [309, 251] width 618 height 503
click at [132, 396] on html "Pacific TC Design system data Documentation TC Share Preview Publish 77 Pages A…" at bounding box center [309, 251] width 618 height 503
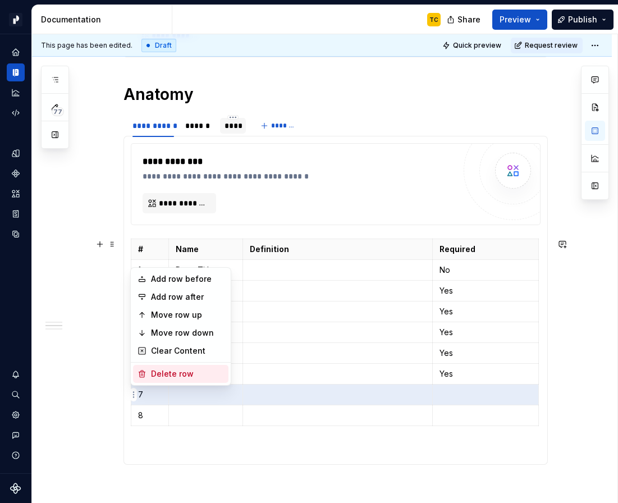
click at [154, 373] on div "Delete row" at bounding box center [187, 373] width 73 height 11
click at [132, 396] on html "Pacific TC Design system data Documentation TC Share Preview Publish 77 Pages A…" at bounding box center [309, 251] width 618 height 503
click at [158, 373] on div "Delete row" at bounding box center [187, 373] width 73 height 11
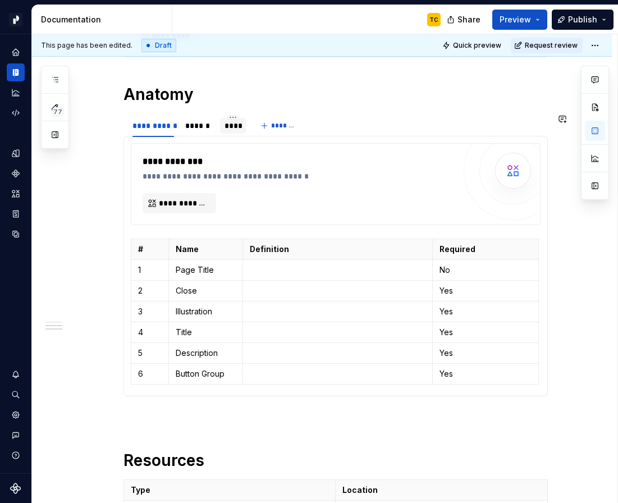
click at [421, 391] on div "**********" at bounding box center [335, 266] width 424 height 260
drag, startPoint x: 539, startPoint y: 391, endPoint x: 483, endPoint y: 380, distance: 56.6
click at [483, 380] on div "**********" at bounding box center [335, 266] width 424 height 260
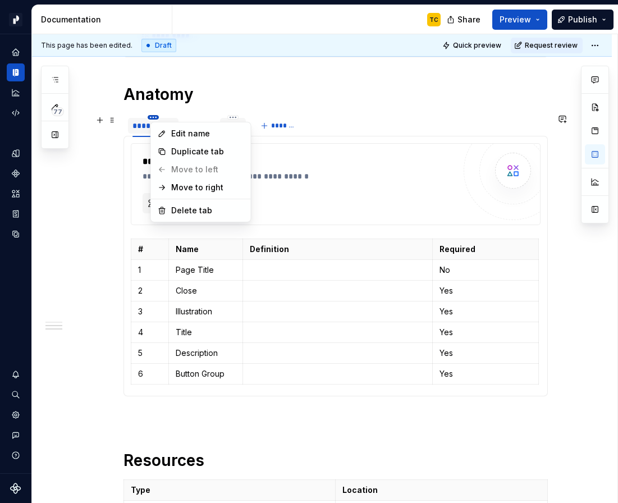
click at [153, 114] on html "Pacific TC Design system data Documentation TC Share Preview Publish 77 Pages A…" at bounding box center [309, 251] width 618 height 503
click at [194, 148] on div "Duplicate tab" at bounding box center [207, 151] width 73 height 11
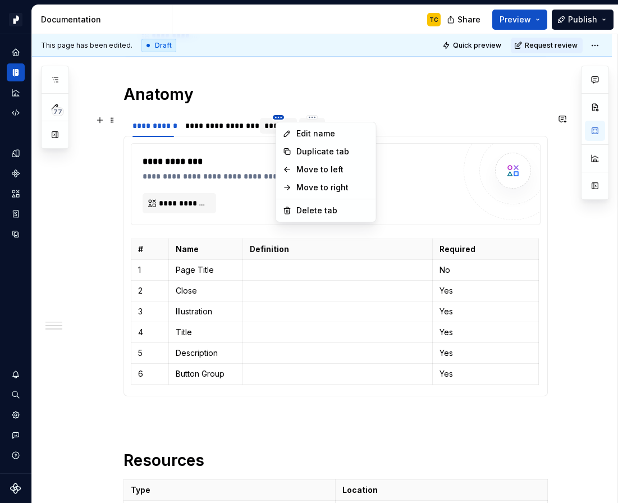
click at [277, 116] on html "Pacific TC Design system data Documentation TC Share Preview Publish 77 Pages A…" at bounding box center [309, 251] width 618 height 503
click at [300, 211] on div "Delete tab" at bounding box center [332, 210] width 73 height 11
type textarea "*"
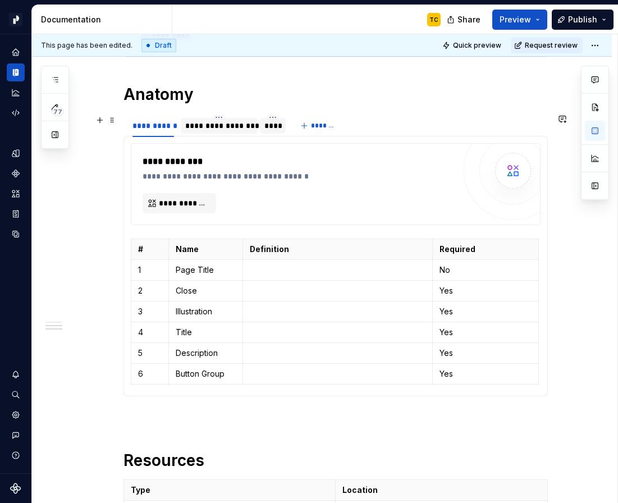
click at [205, 125] on div "**********" at bounding box center [219, 125] width 68 height 11
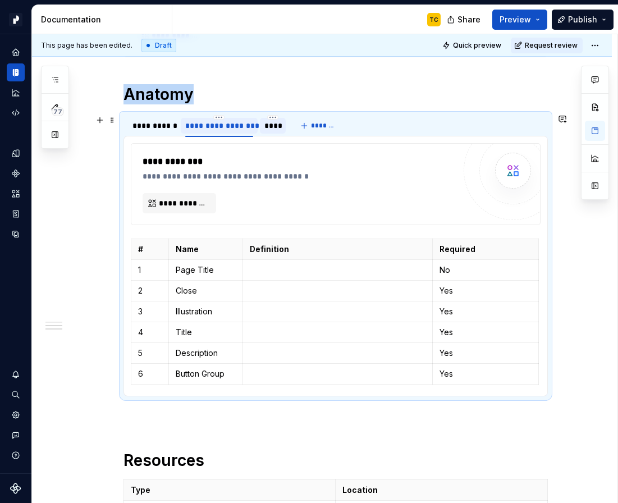
click at [205, 125] on div "**********" at bounding box center [219, 125] width 68 height 11
click at [205, 125] on input "**********" at bounding box center [219, 125] width 77 height 20
type input "******"
click at [156, 235] on section-item-column "**********" at bounding box center [336, 266] width 410 height 246
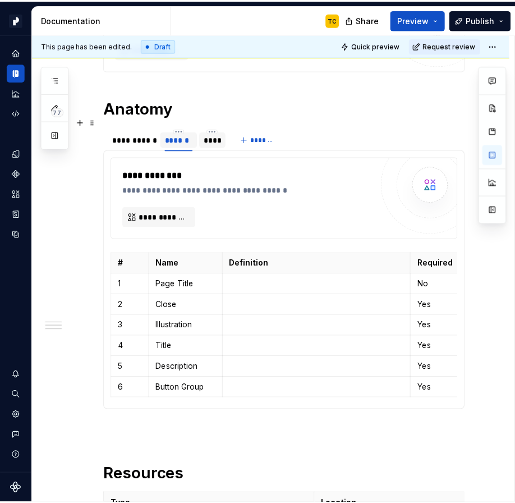
scroll to position [806, 0]
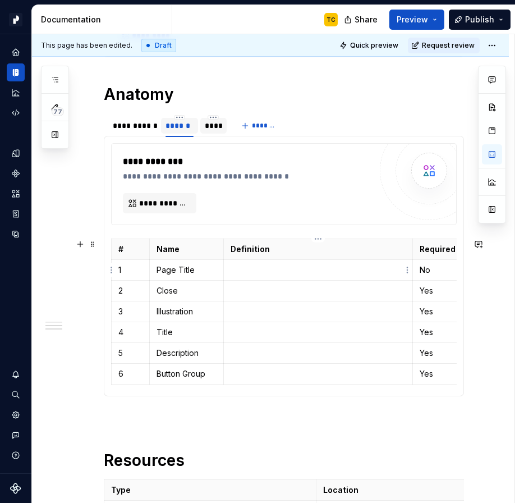
click at [254, 273] on p at bounding box center [318, 269] width 175 height 11
click at [233, 270] on p "Flyph" at bounding box center [318, 269] width 175 height 11
click at [167, 291] on p "Close" at bounding box center [187, 290] width 60 height 11
click at [176, 272] on p "Page Title" at bounding box center [187, 269] width 60 height 11
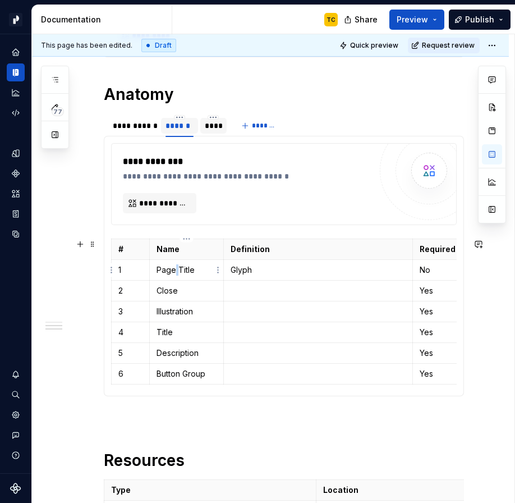
click at [176, 272] on p "Page Title" at bounding box center [187, 269] width 60 height 11
click at [169, 290] on p "Close" at bounding box center [187, 290] width 60 height 11
click at [174, 311] on p "Illustration" at bounding box center [187, 311] width 60 height 11
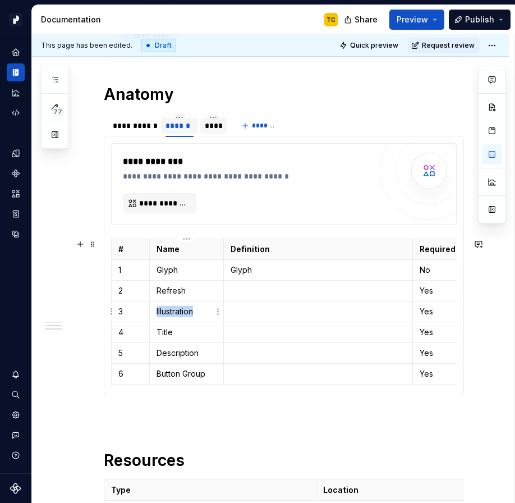
click at [174, 311] on p "Illustration" at bounding box center [187, 311] width 60 height 11
click at [240, 269] on p "Glyph" at bounding box center [318, 269] width 175 height 11
click at [424, 272] on p "No" at bounding box center [466, 269] width 92 height 11
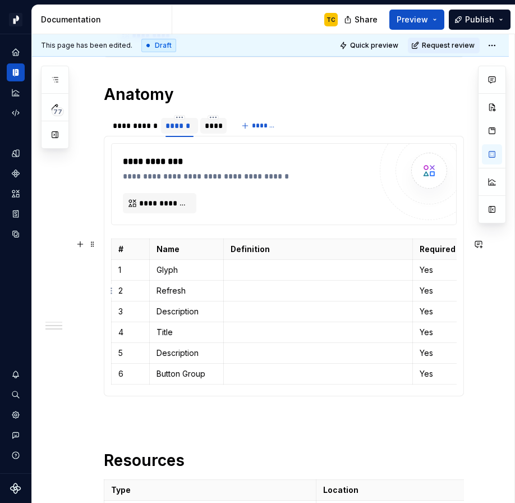
click at [427, 292] on p "Yes" at bounding box center [466, 290] width 92 height 11
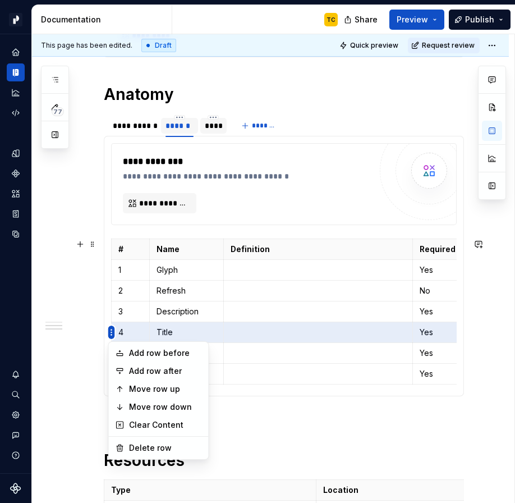
click at [111, 331] on html "Pacific TC Design system data Documentation TC Share Preview Publish 77 Pages A…" at bounding box center [257, 251] width 515 height 503
click at [155, 443] on div "Delete row" at bounding box center [165, 447] width 73 height 11
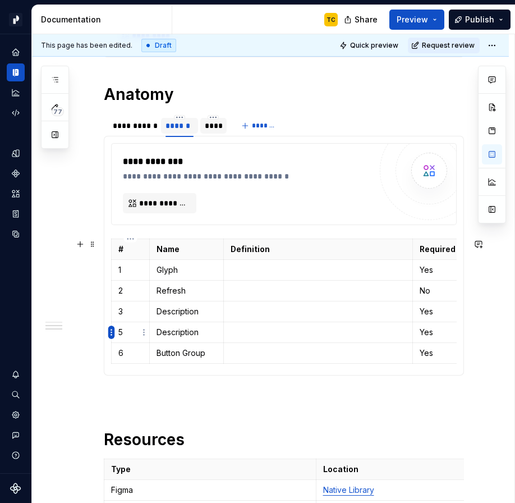
click at [111, 333] on html "Pacific TC Design system data Documentation TC Share Preview Publish 77 Pages A…" at bounding box center [257, 251] width 515 height 503
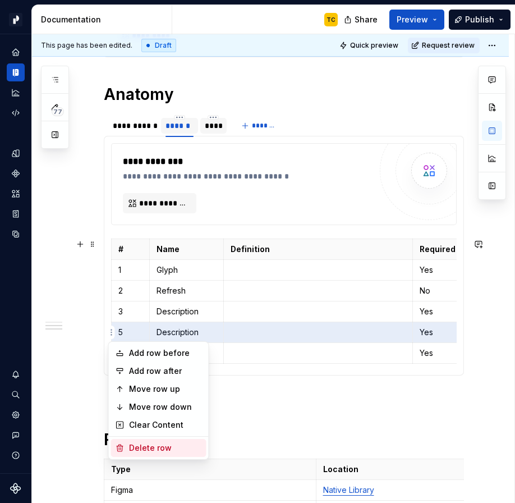
click at [147, 443] on div "Delete row" at bounding box center [165, 447] width 73 height 11
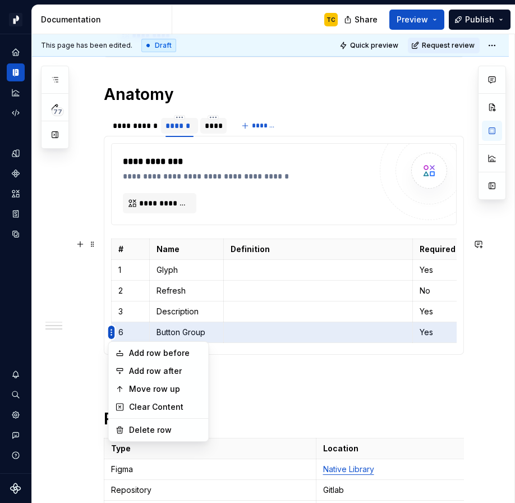
click at [110, 328] on html "Pacific TC Design system data Documentation TC Share Preview Publish 77 Pages A…" at bounding box center [257, 251] width 515 height 503
click at [166, 427] on div "Delete row" at bounding box center [165, 429] width 73 height 11
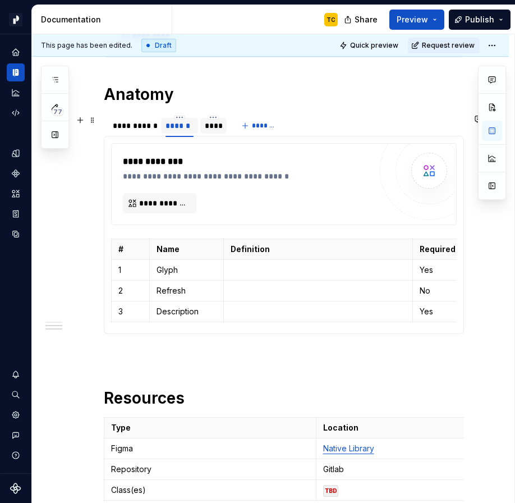
click at [210, 131] on div "****" at bounding box center [213, 126] width 26 height 16
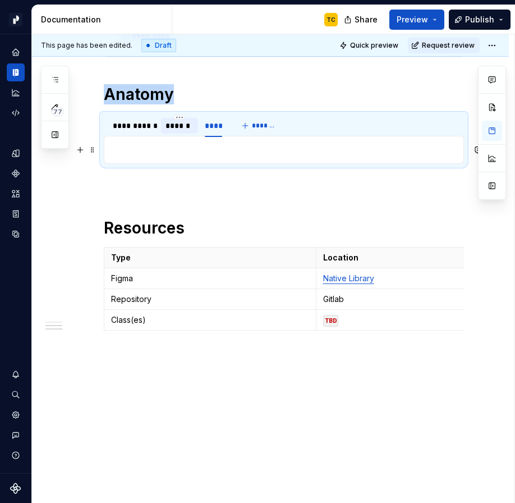
click at [205, 145] on p at bounding box center [284, 149] width 346 height 13
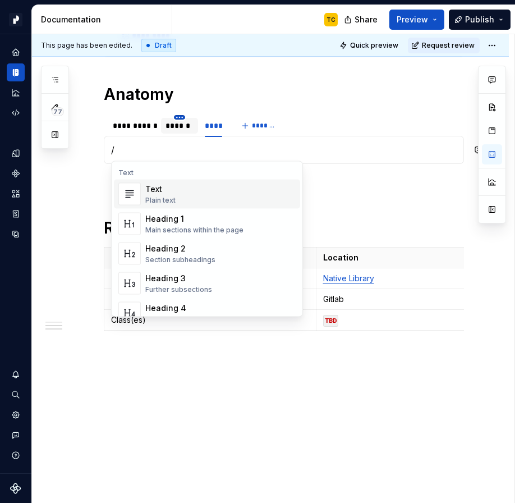
click at [182, 117] on html "Pacific TC Design system data Documentation TC Share Preview Publish 77 Pages A…" at bounding box center [257, 251] width 515 height 503
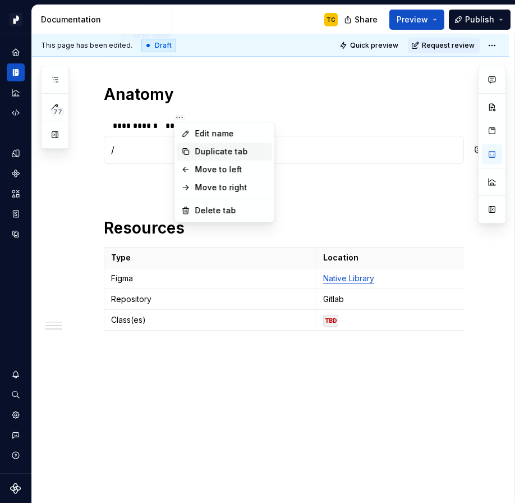
click at [205, 148] on div "Duplicate tab" at bounding box center [231, 151] width 73 height 11
type textarea "*"
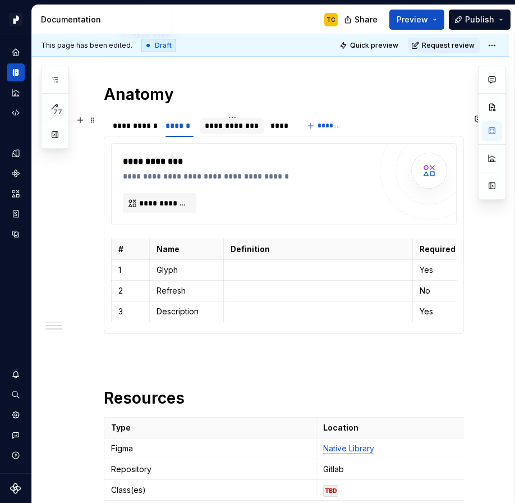
click at [230, 124] on div "**********" at bounding box center [232, 125] width 54 height 11
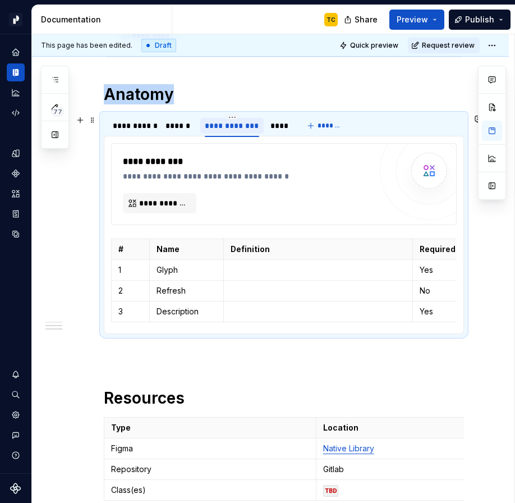
click at [230, 124] on div "**********" at bounding box center [232, 125] width 54 height 11
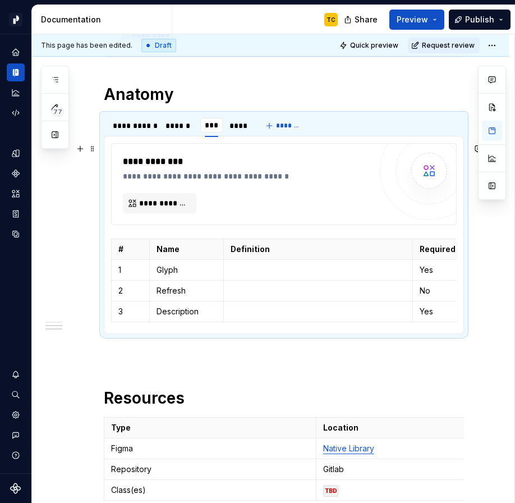
type input "****"
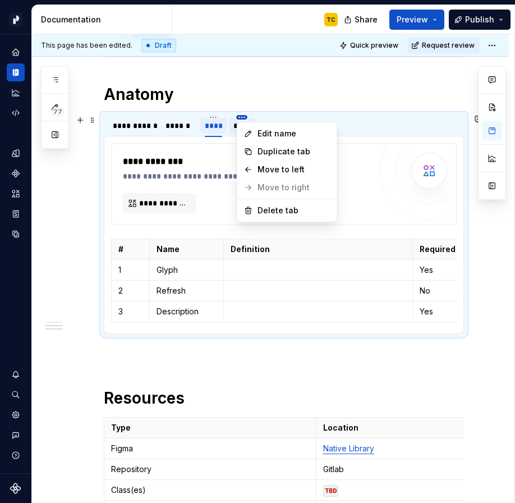
click at [241, 118] on html "Pacific TC Design system data Documentation TC Share Preview Publish 77 Pages A…" at bounding box center [257, 251] width 515 height 503
click at [263, 205] on div "Delete tab" at bounding box center [294, 210] width 73 height 11
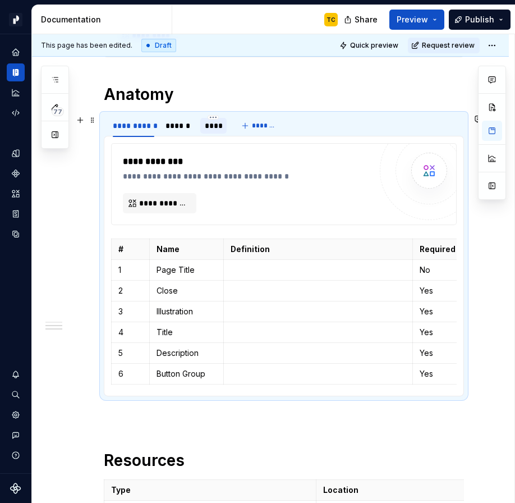
click at [203, 132] on div "****" at bounding box center [213, 126] width 26 height 16
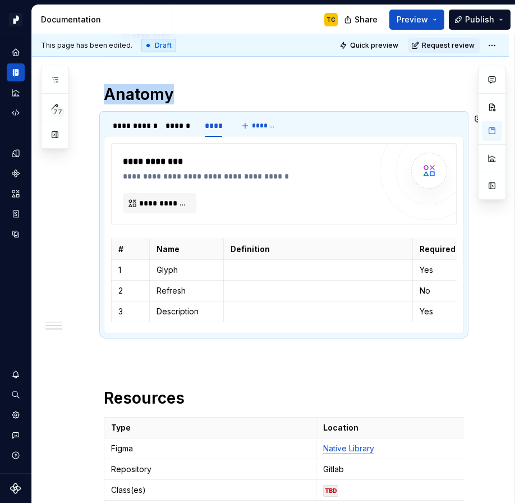
click at [438, 329] on div "**********" at bounding box center [284, 235] width 360 height 198
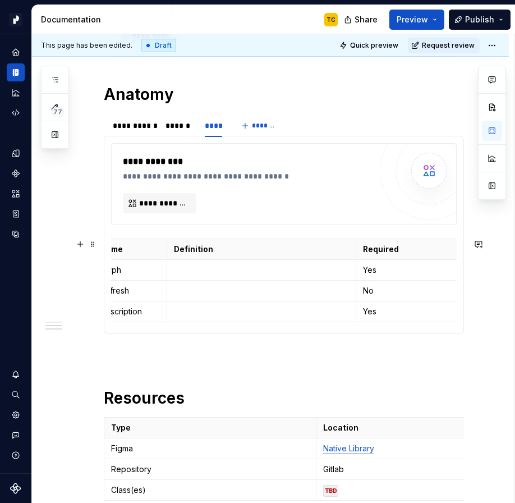
scroll to position [0, 0]
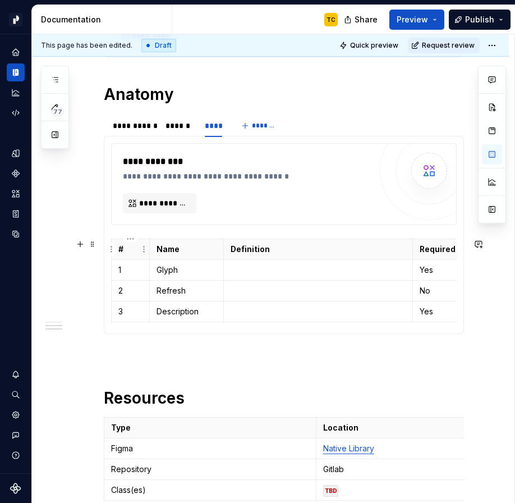
click at [113, 241] on th "#" at bounding box center [131, 249] width 38 height 21
click at [112, 234] on section-item-column "**********" at bounding box center [284, 235] width 346 height 184
click at [94, 244] on span at bounding box center [92, 244] width 9 height 16
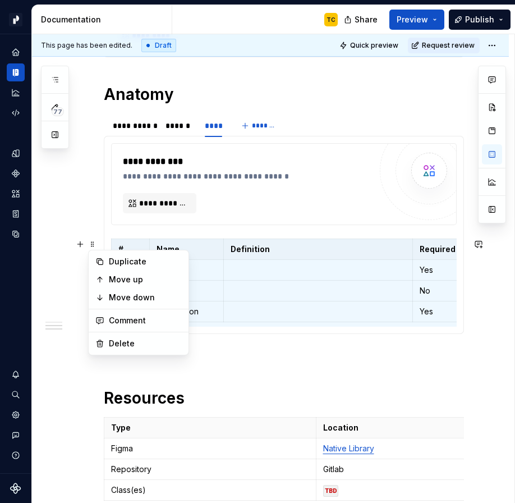
click at [361, 324] on div "# Name Definition Required 1 Glyph Yes 2 Refresh No 3 Description Yes" at bounding box center [284, 283] width 346 height 88
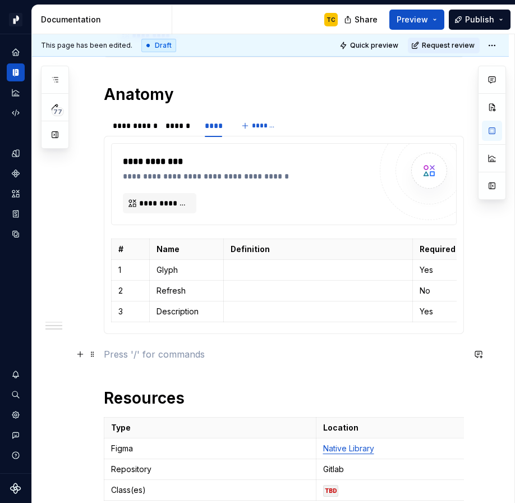
click at [339, 355] on p at bounding box center [284, 353] width 360 height 13
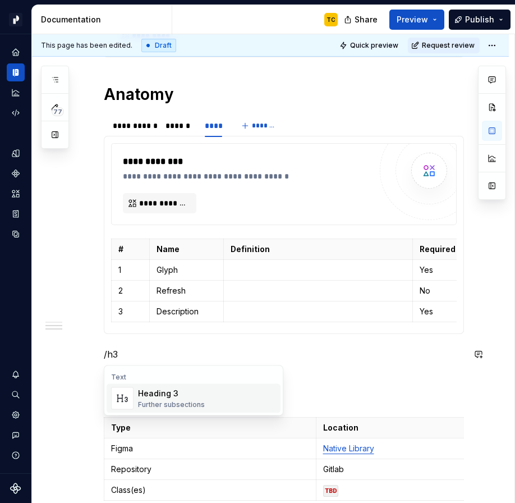
click at [189, 402] on div "Further subsections" at bounding box center [171, 404] width 67 height 9
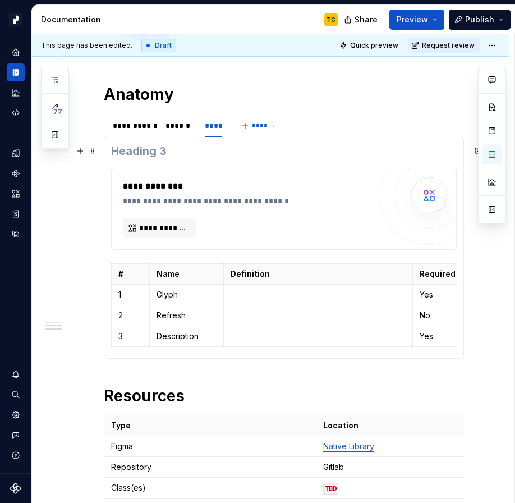
click at [134, 153] on h3 at bounding box center [284, 151] width 346 height 16
click at [117, 152] on h3 "Standard Treatment" at bounding box center [284, 151] width 346 height 16
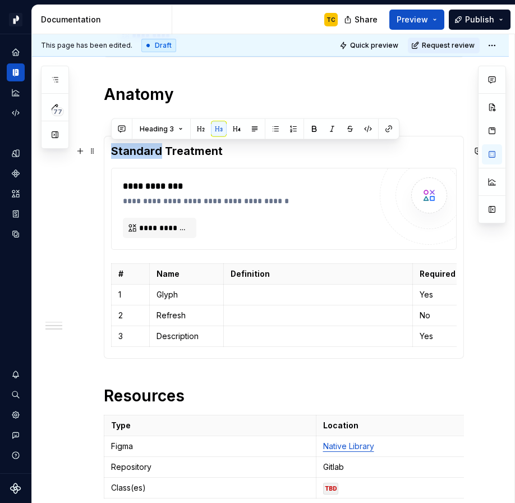
click at [117, 152] on h3 "Standard Treatment" at bounding box center [284, 151] width 346 height 16
click at [117, 155] on h3 "Standard Treatment" at bounding box center [284, 151] width 346 height 16
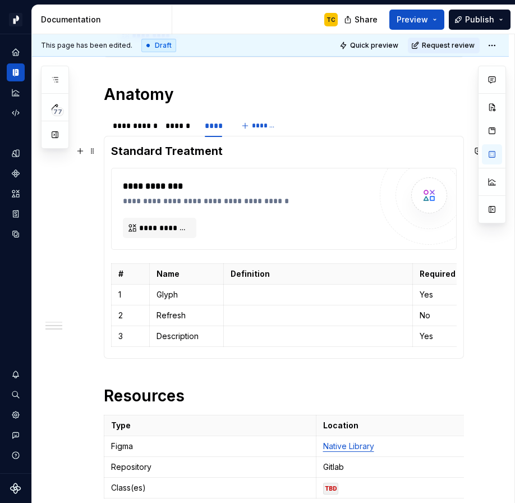
click at [121, 155] on h3 "Standard Treatment" at bounding box center [284, 151] width 346 height 16
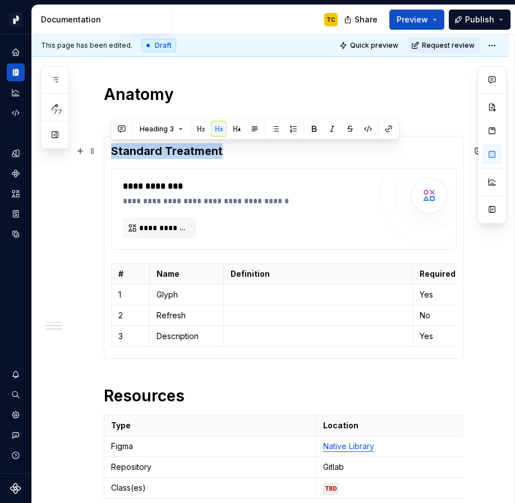
click at [121, 155] on h3 "Standard Treatment" at bounding box center [284, 151] width 346 height 16
click at [129, 158] on h3 "Standard Treatment" at bounding box center [284, 151] width 346 height 16
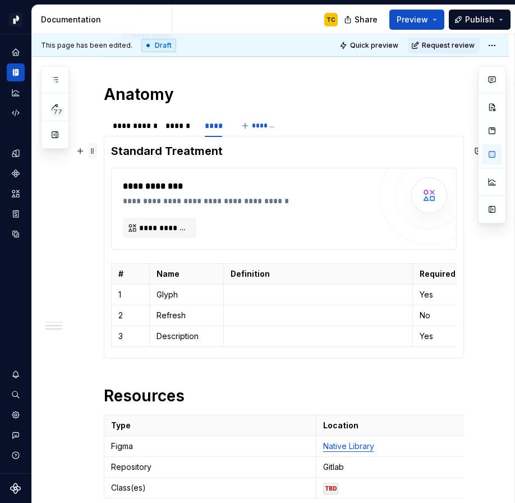
click at [93, 150] on span at bounding box center [92, 151] width 9 height 16
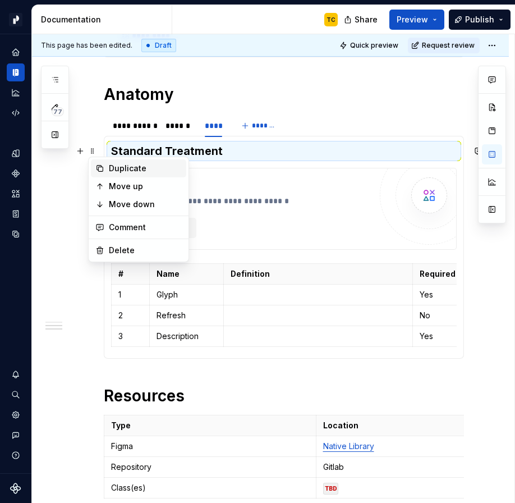
click at [111, 161] on div "Duplicate" at bounding box center [138, 168] width 95 height 18
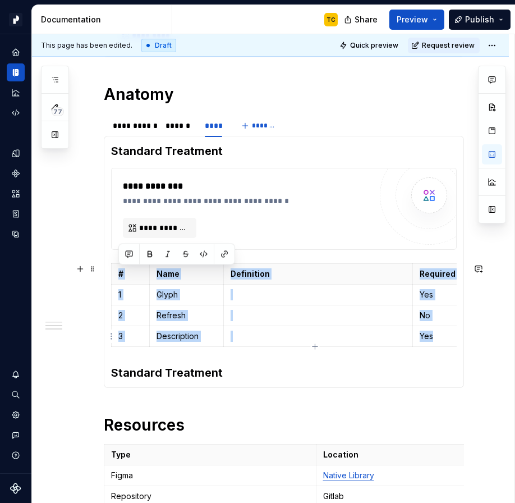
drag, startPoint x: 116, startPoint y: 260, endPoint x: 450, endPoint y: 342, distance: 343.7
click at [450, 342] on section-item-column "**********" at bounding box center [284, 261] width 346 height 237
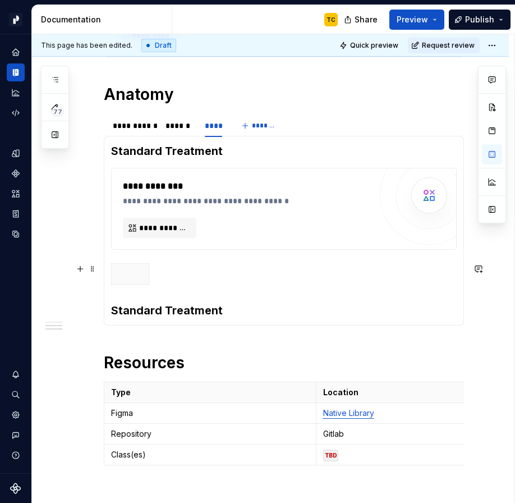
click at [222, 278] on div at bounding box center [284, 276] width 346 height 26
click at [108, 304] on div "**********" at bounding box center [284, 231] width 360 height 190
click at [89, 270] on span at bounding box center [92, 269] width 9 height 16
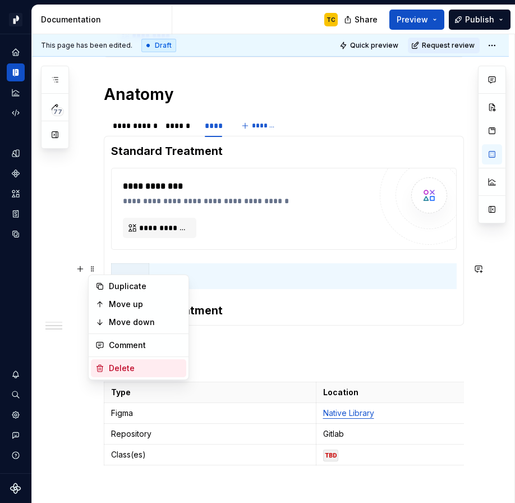
click at [135, 368] on div "Delete" at bounding box center [145, 368] width 73 height 11
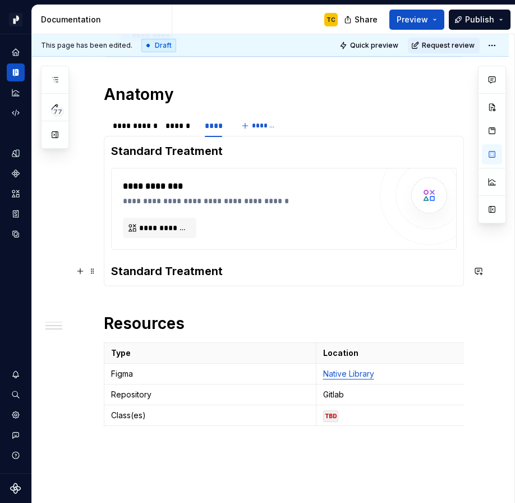
click at [151, 271] on h3 "Standard Treatment" at bounding box center [284, 271] width 346 height 16
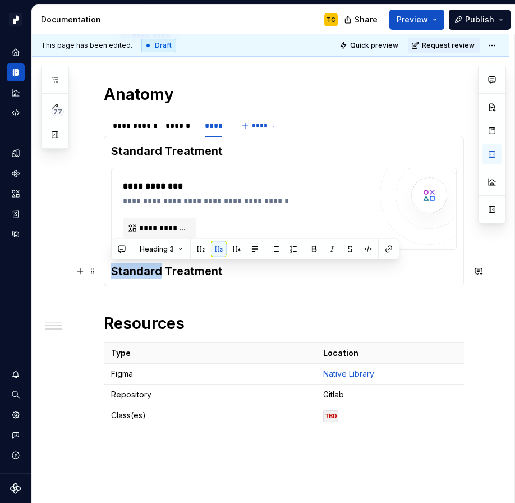
click at [151, 271] on h3 "Standard Treatment" at bounding box center [284, 271] width 346 height 16
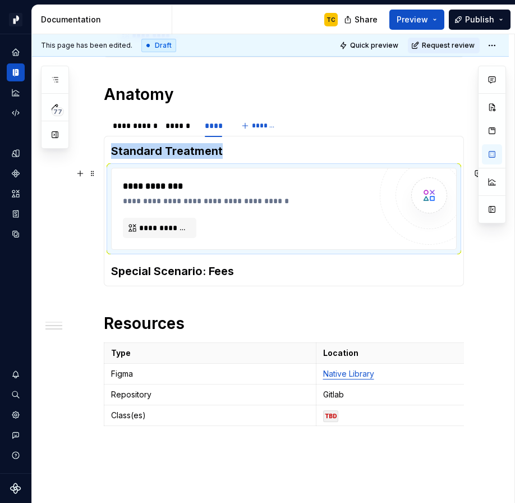
click at [216, 194] on div "**********" at bounding box center [247, 193] width 248 height 27
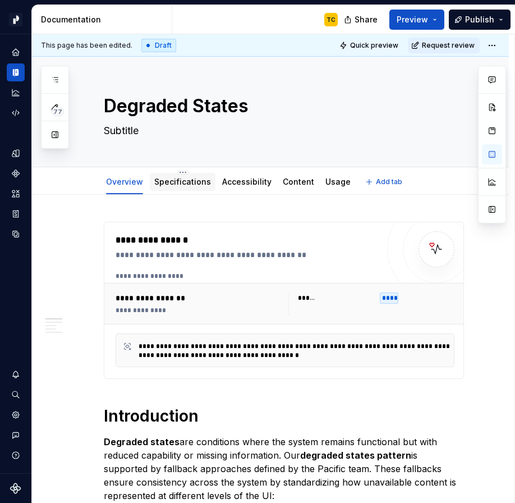
click at [199, 186] on link "Specifications" at bounding box center [182, 182] width 57 height 10
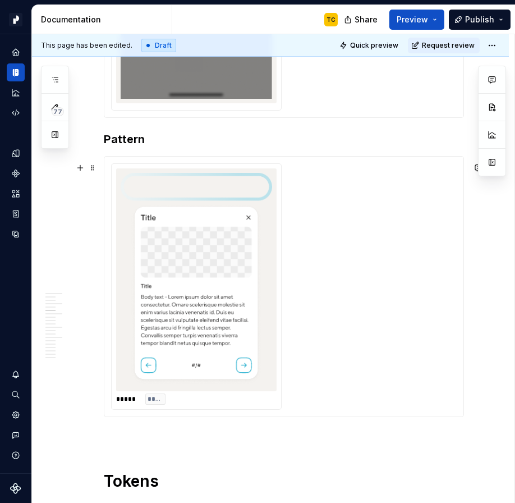
scroll to position [823, 0]
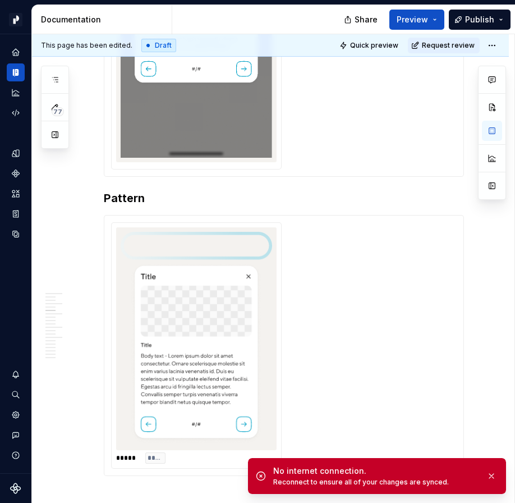
type textarea "*"
